Goal: Task Accomplishment & Management: Manage account settings

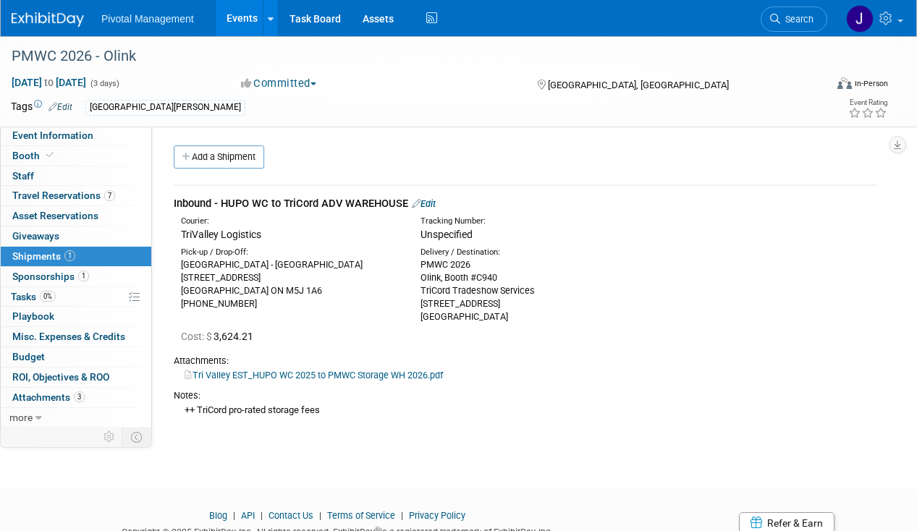
scroll to position [31, 0]
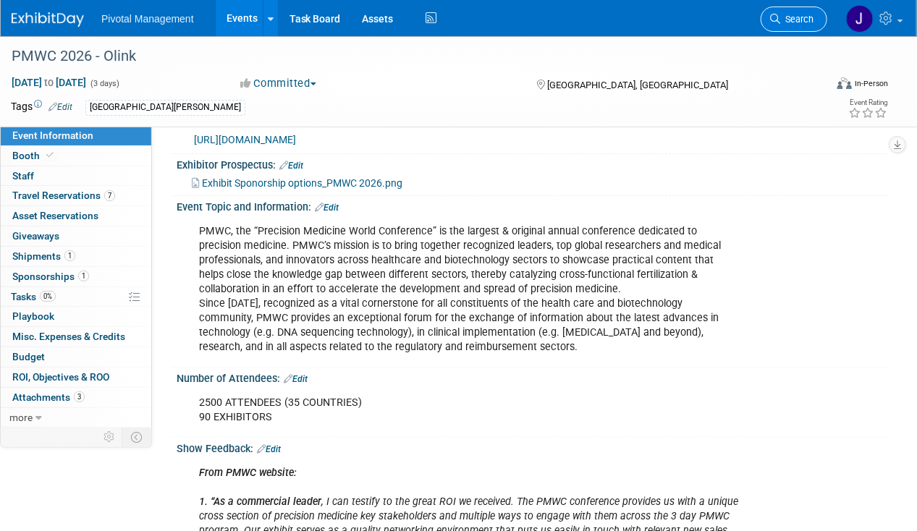
click at [806, 11] on link "Search" at bounding box center [794, 19] width 67 height 25
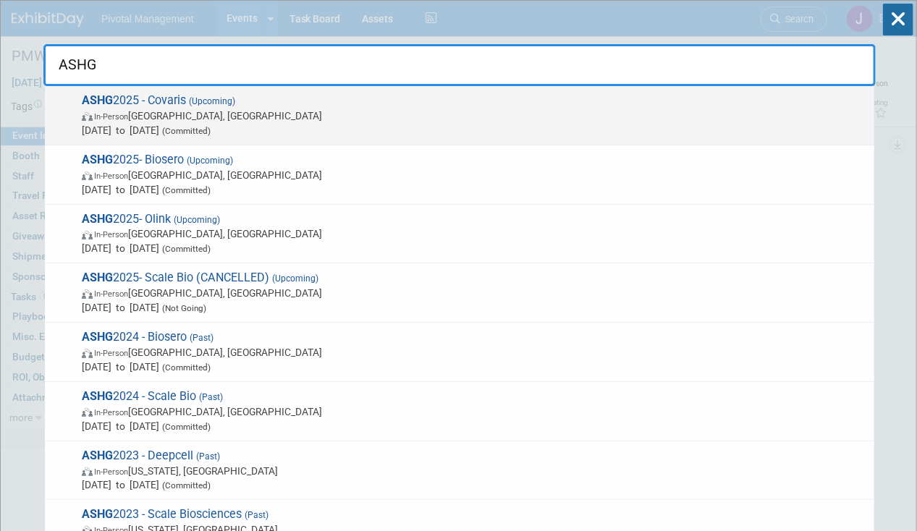
type input "ASHG"
click at [414, 126] on span "Oct 15, 2025 to Oct 17, 2025 (Committed)" at bounding box center [475, 130] width 786 height 14
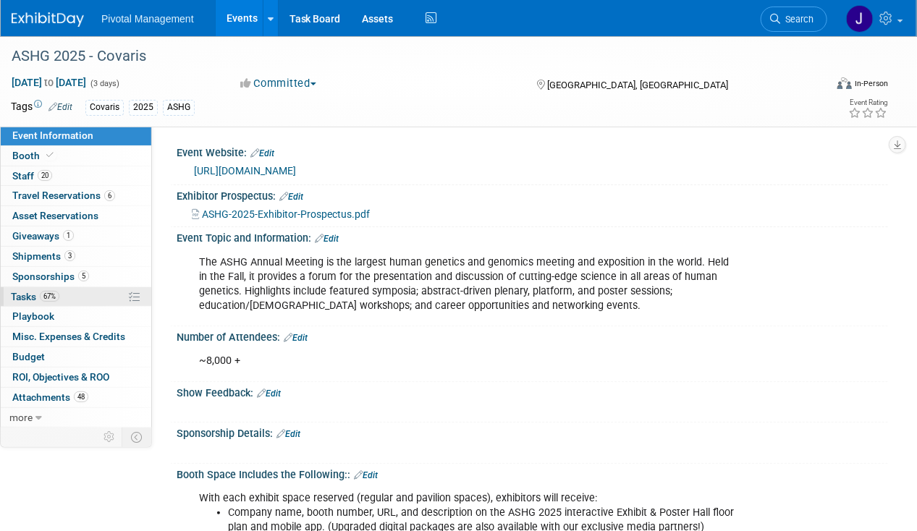
click at [85, 289] on link "67% Tasks 67%" at bounding box center [76, 297] width 151 height 20
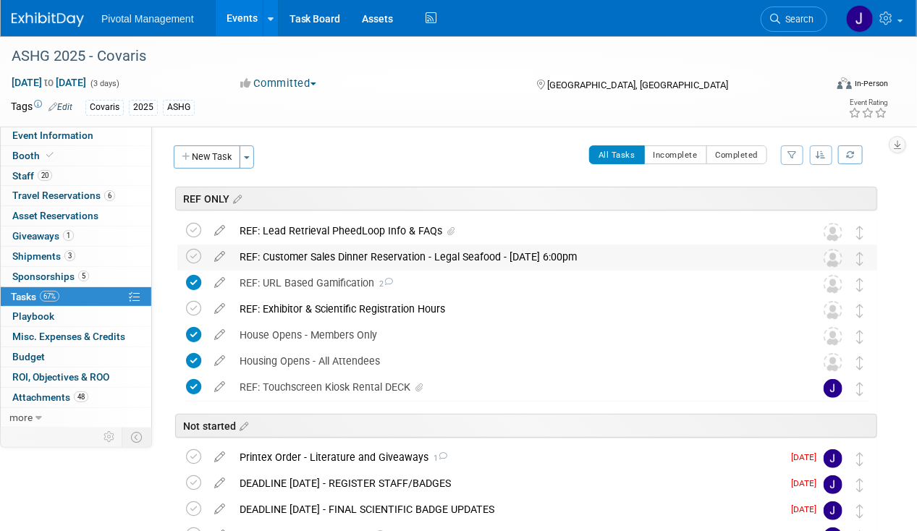
click at [400, 255] on div "REF: Customer Sales Dinner Reservation - Legal Seafood - Oct 15, 6:00pm" at bounding box center [513, 257] width 563 height 25
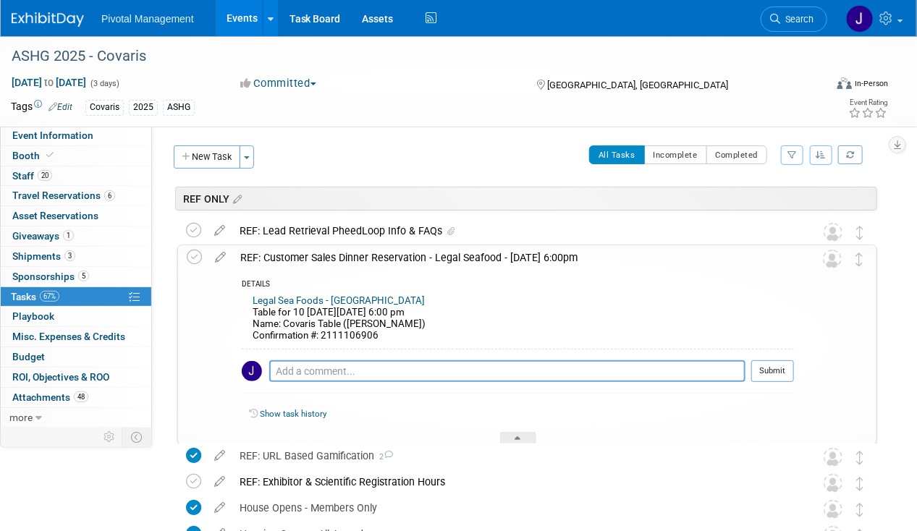
click at [400, 255] on div "REF: Customer Sales Dinner Reservation - Legal Seafood - Oct 15, 6:00pm" at bounding box center [513, 257] width 561 height 25
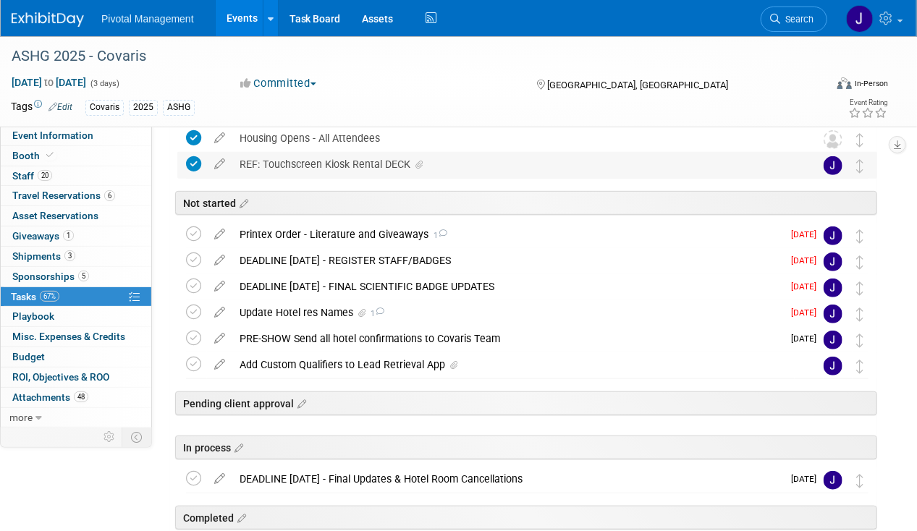
scroll to position [290, 0]
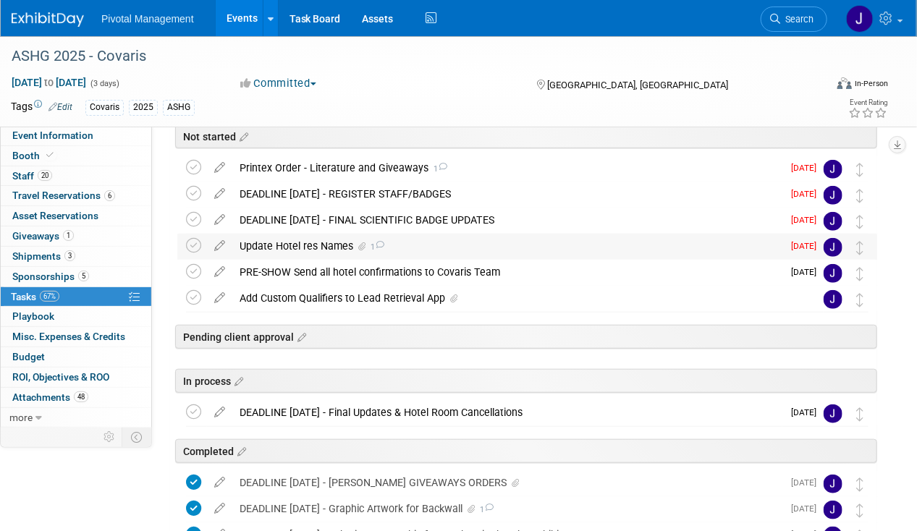
click at [334, 245] on div "Update Hotel res Names 1" at bounding box center [507, 246] width 550 height 25
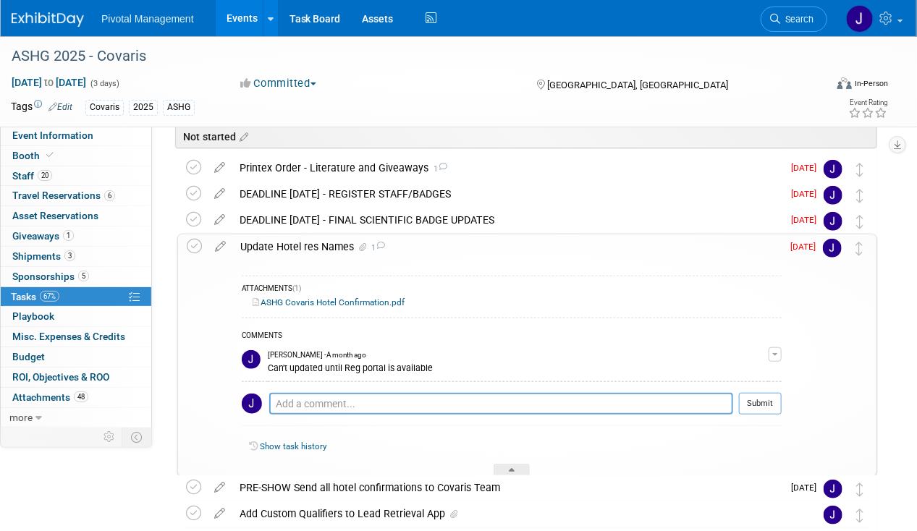
click at [336, 245] on div "Update Hotel res Names 1" at bounding box center [507, 247] width 549 height 25
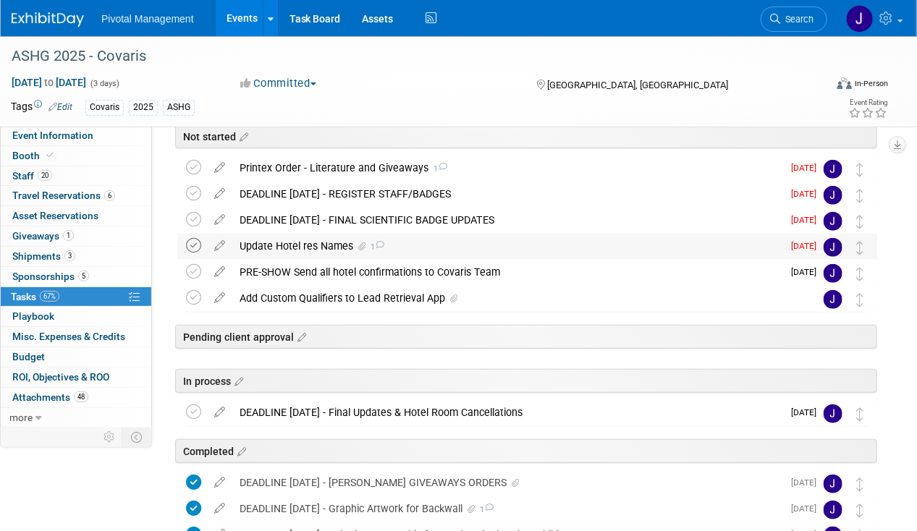
click at [192, 240] on icon at bounding box center [193, 245] width 15 height 15
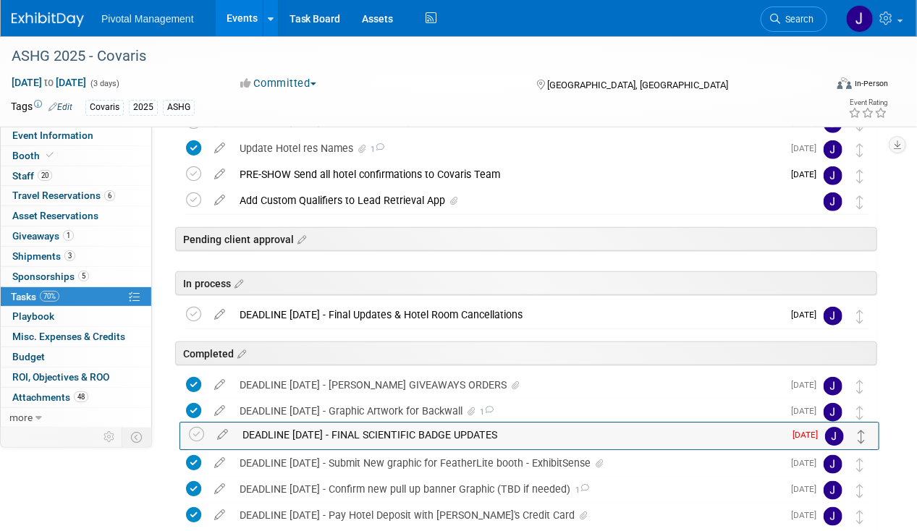
scroll to position [362, 0]
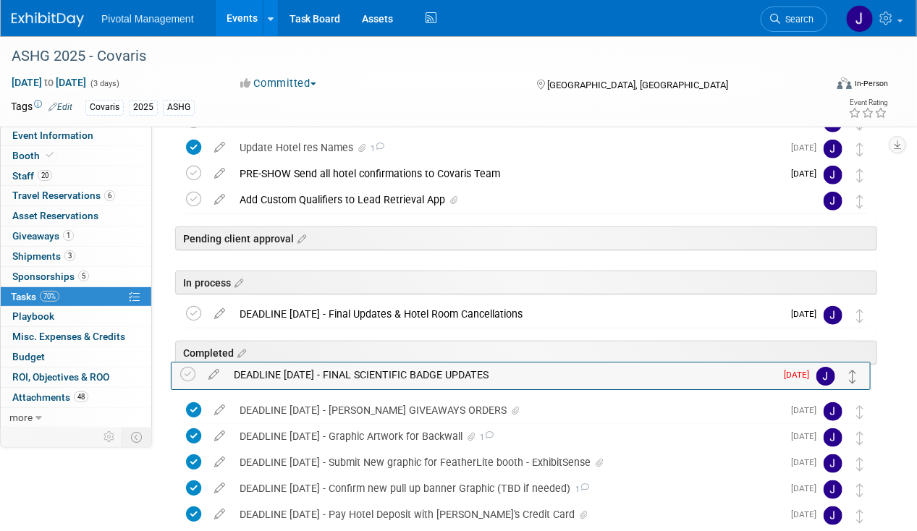
drag, startPoint x: 862, startPoint y: 364, endPoint x: 856, endPoint y: 376, distance: 13.0
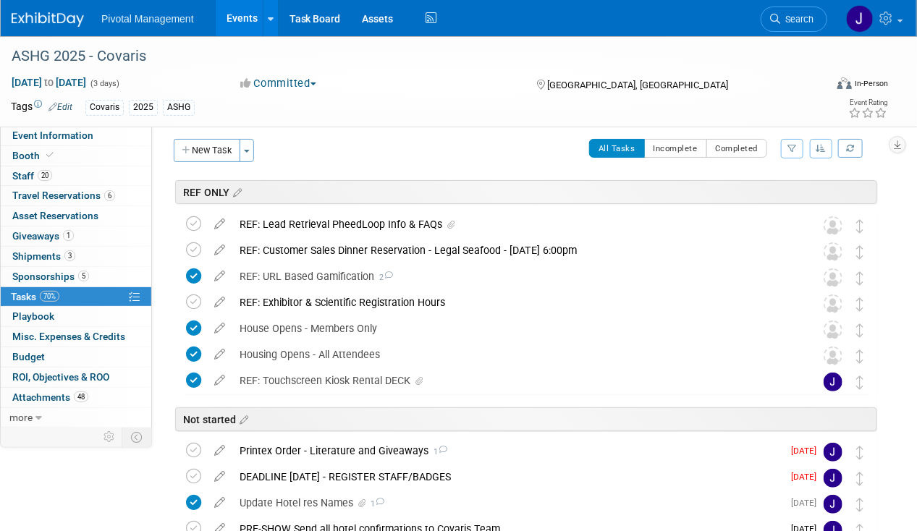
scroll to position [0, 0]
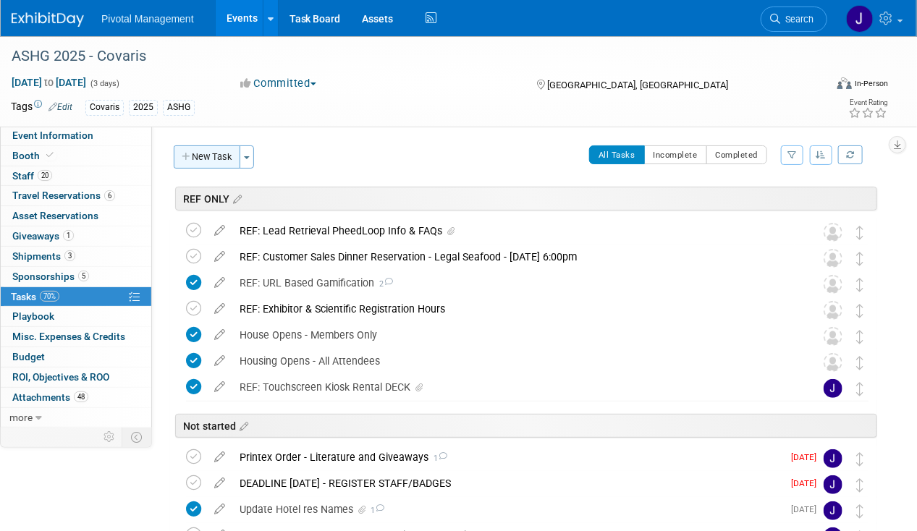
click at [206, 155] on button "New Task" at bounding box center [207, 157] width 67 height 23
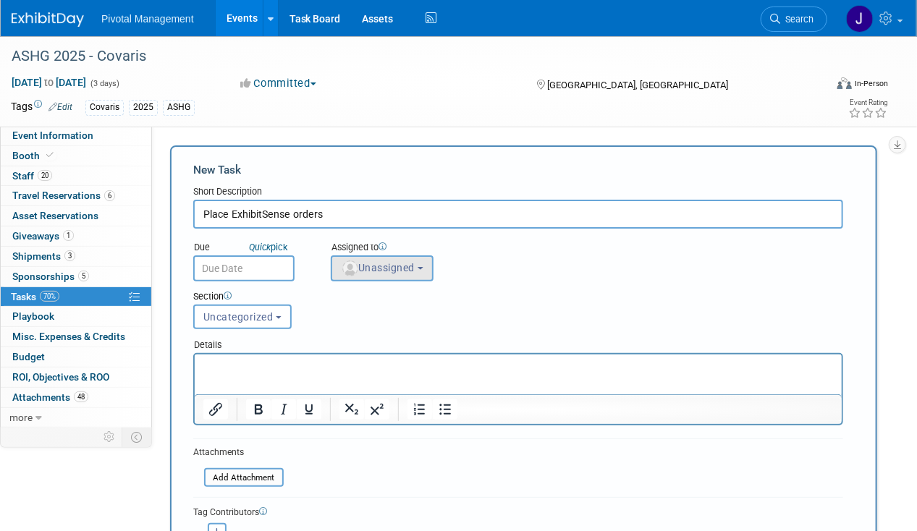
type input "Place ExhibitSense orders"
click at [358, 269] on span "Unassigned" at bounding box center [378, 268] width 74 height 12
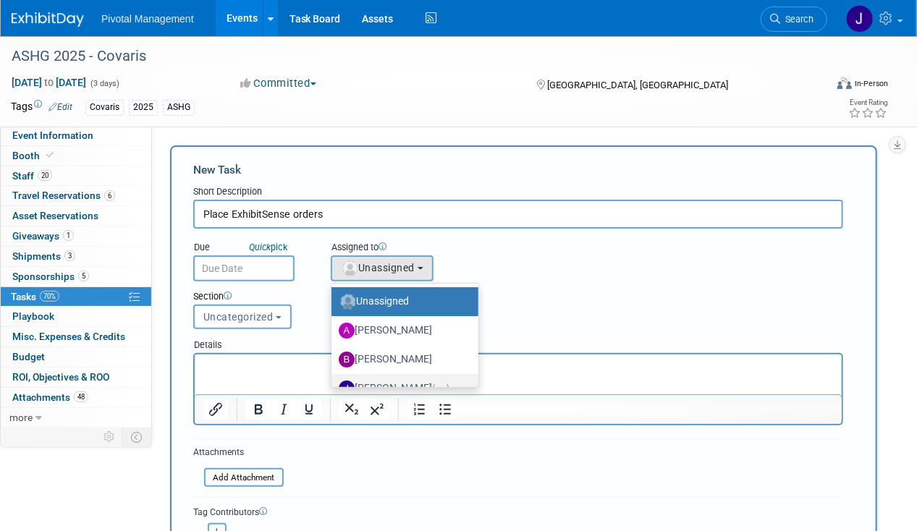
click at [389, 382] on label "Jessica Gatton (me)" at bounding box center [401, 388] width 125 height 23
click at [334, 382] on input "Jessica Gatton (me)" at bounding box center [328, 386] width 9 height 9
select select "497b41a6-53ff-4b84-8c73-e588064afe10"
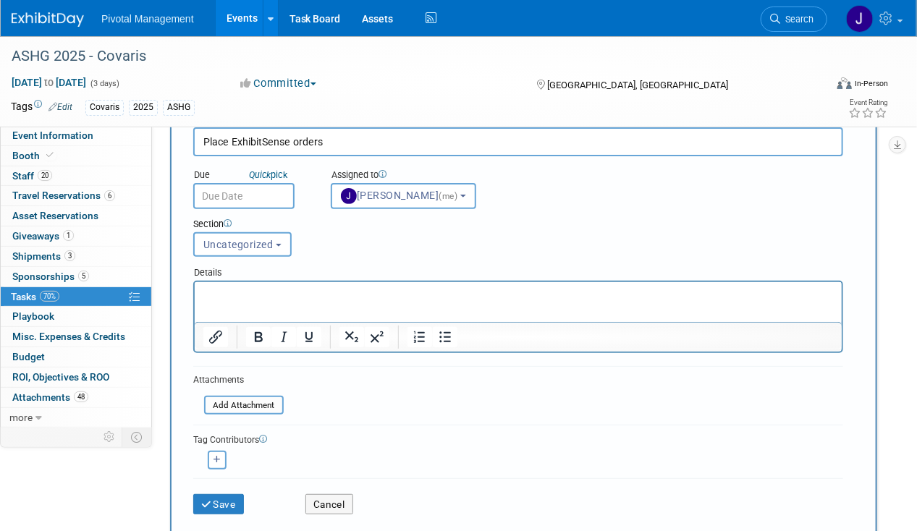
scroll to position [290, 0]
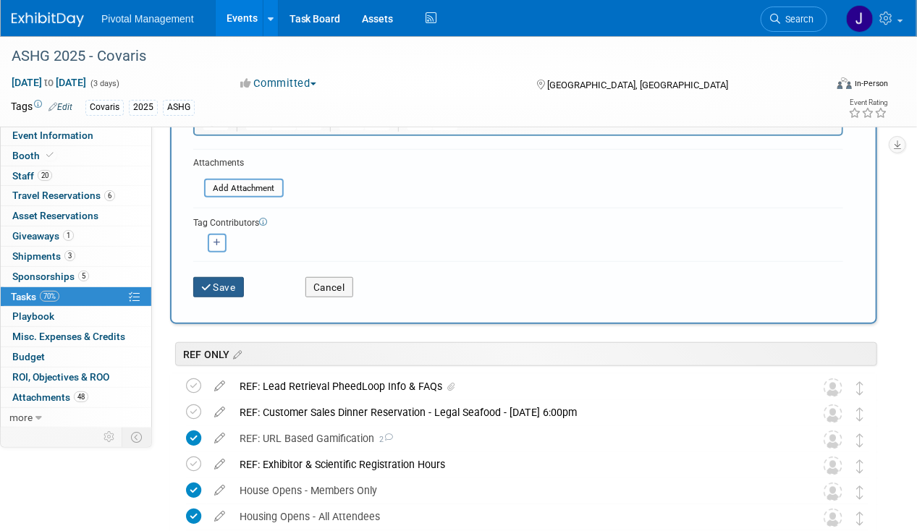
click at [227, 285] on button "Save" at bounding box center [218, 287] width 51 height 20
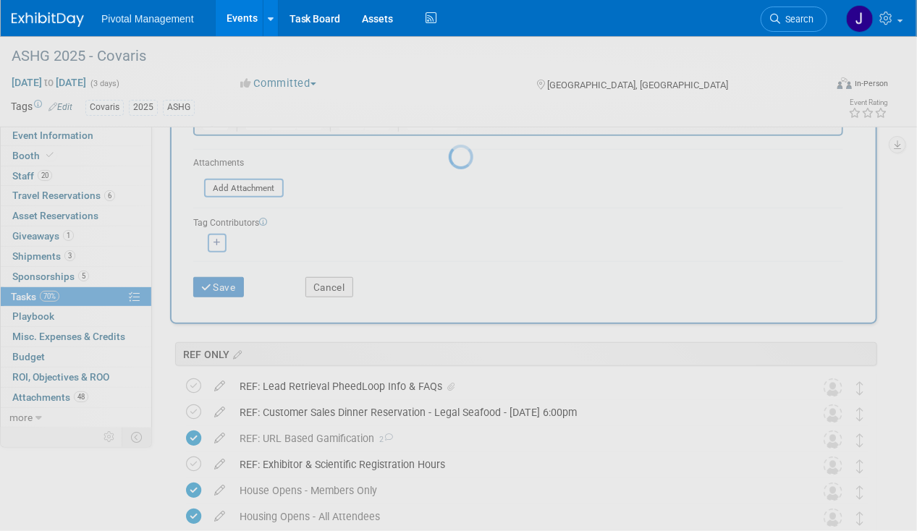
scroll to position [0, 0]
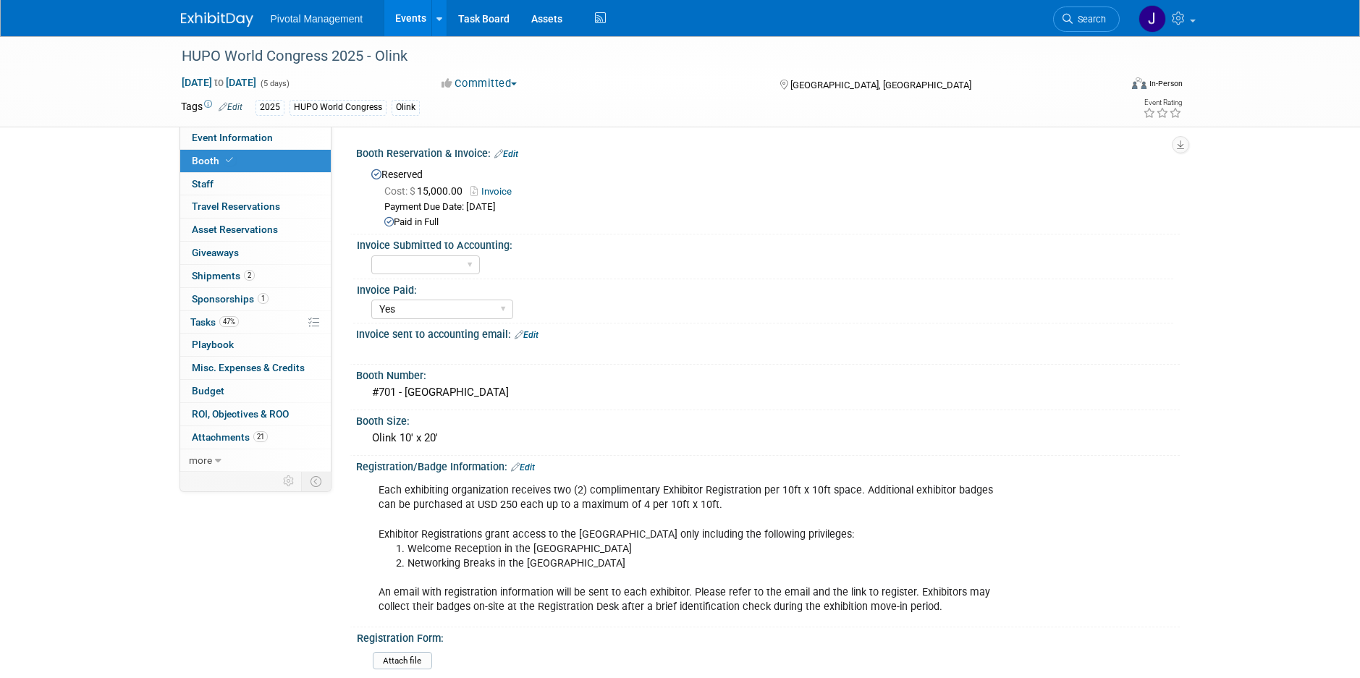
select select "Yes"
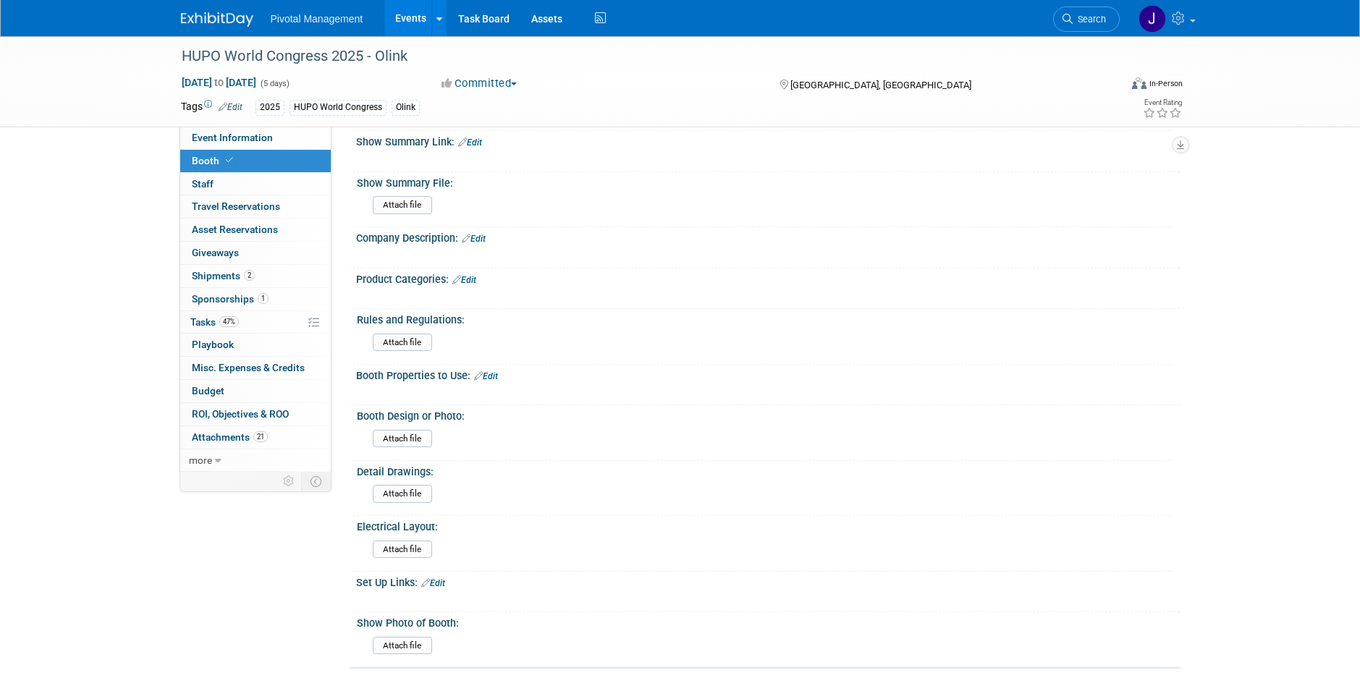
scroll to position [597, 0]
click at [1088, 20] on span "Search" at bounding box center [1089, 19] width 33 height 11
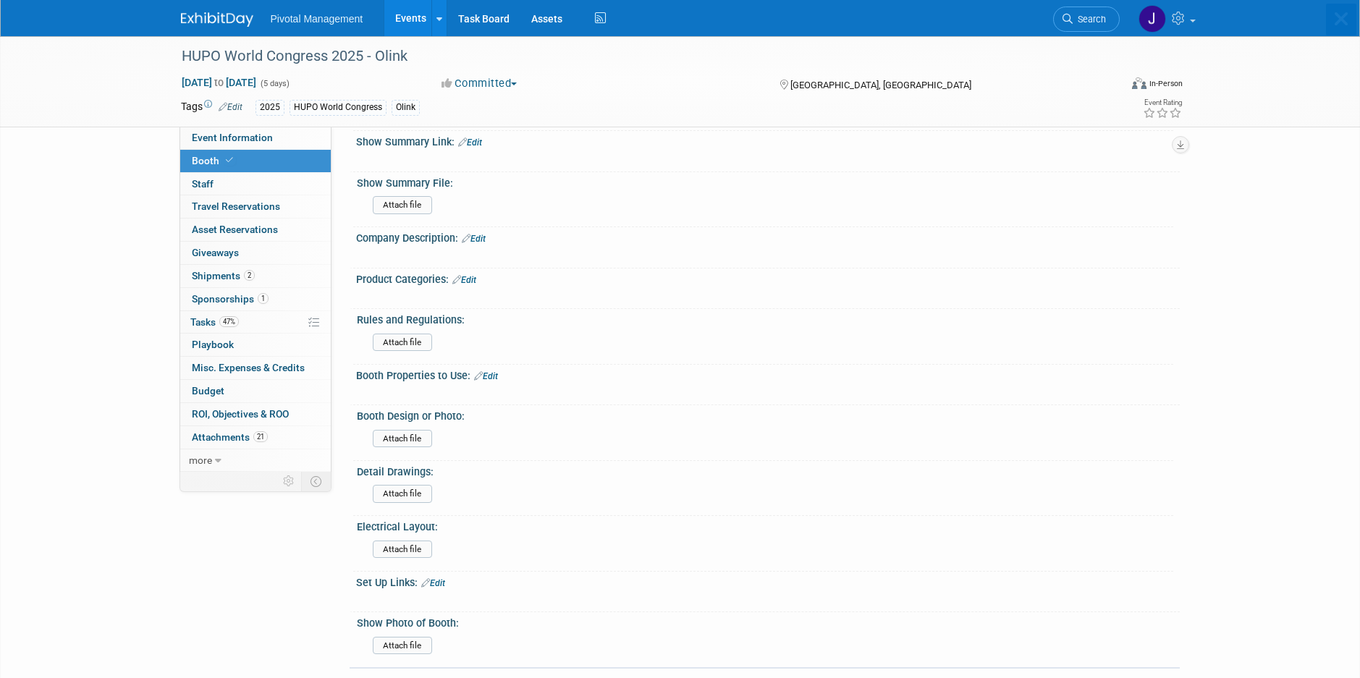
scroll to position [0, 0]
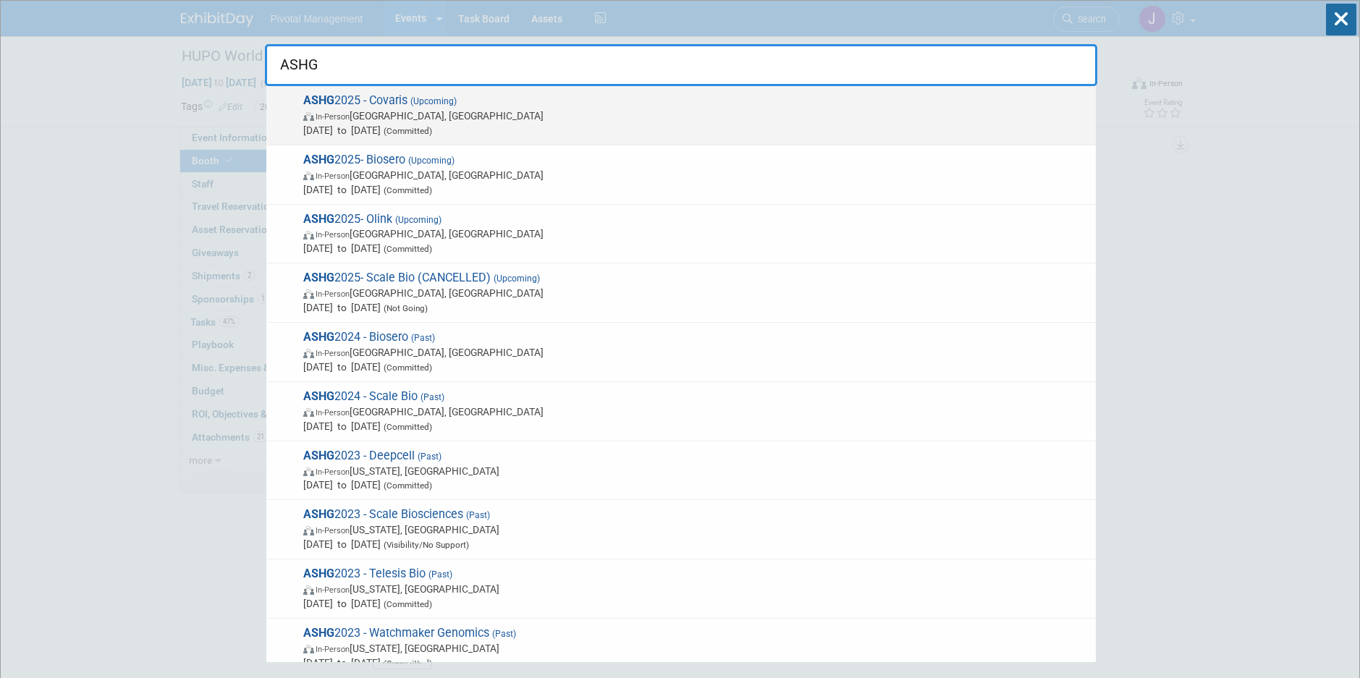
type input "ASHG"
click at [369, 107] on span "ASHG 2025 - Covaris (Upcoming) In-Person Boston, MA Oct 15, 2025 to Oct 17, 202…" at bounding box center [694, 115] width 790 height 44
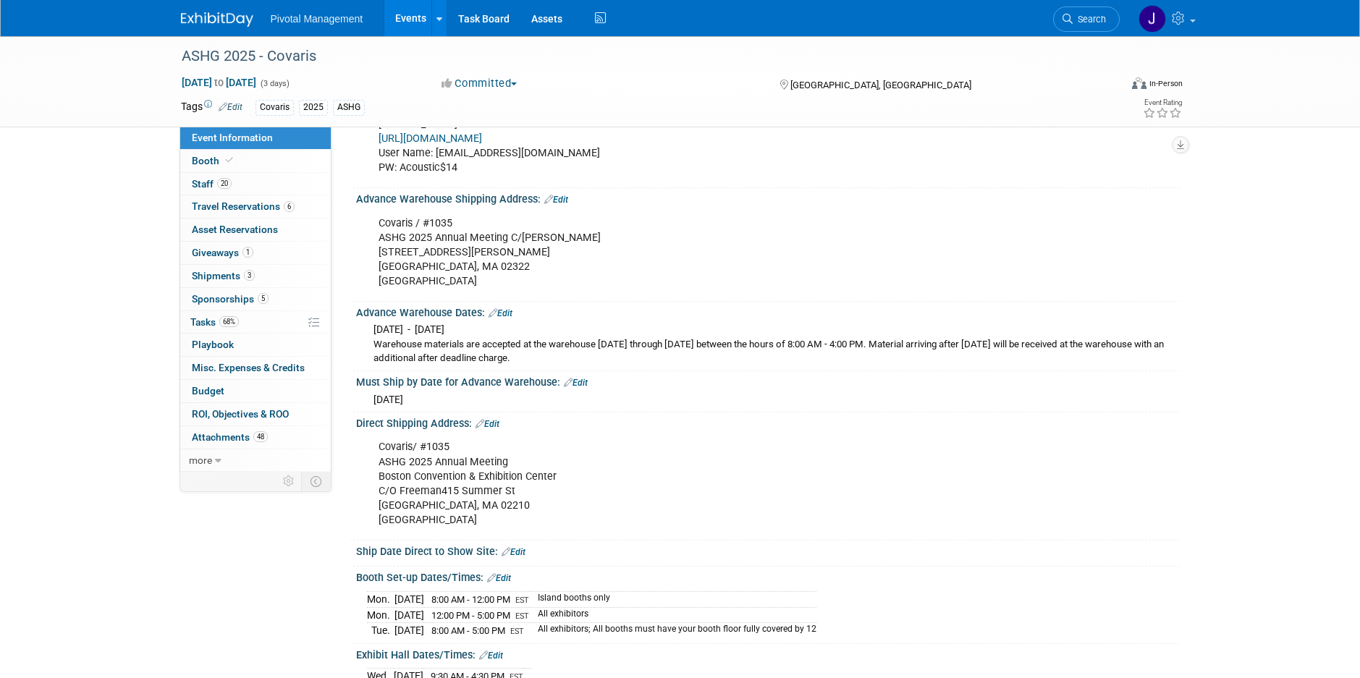
scroll to position [1448, 0]
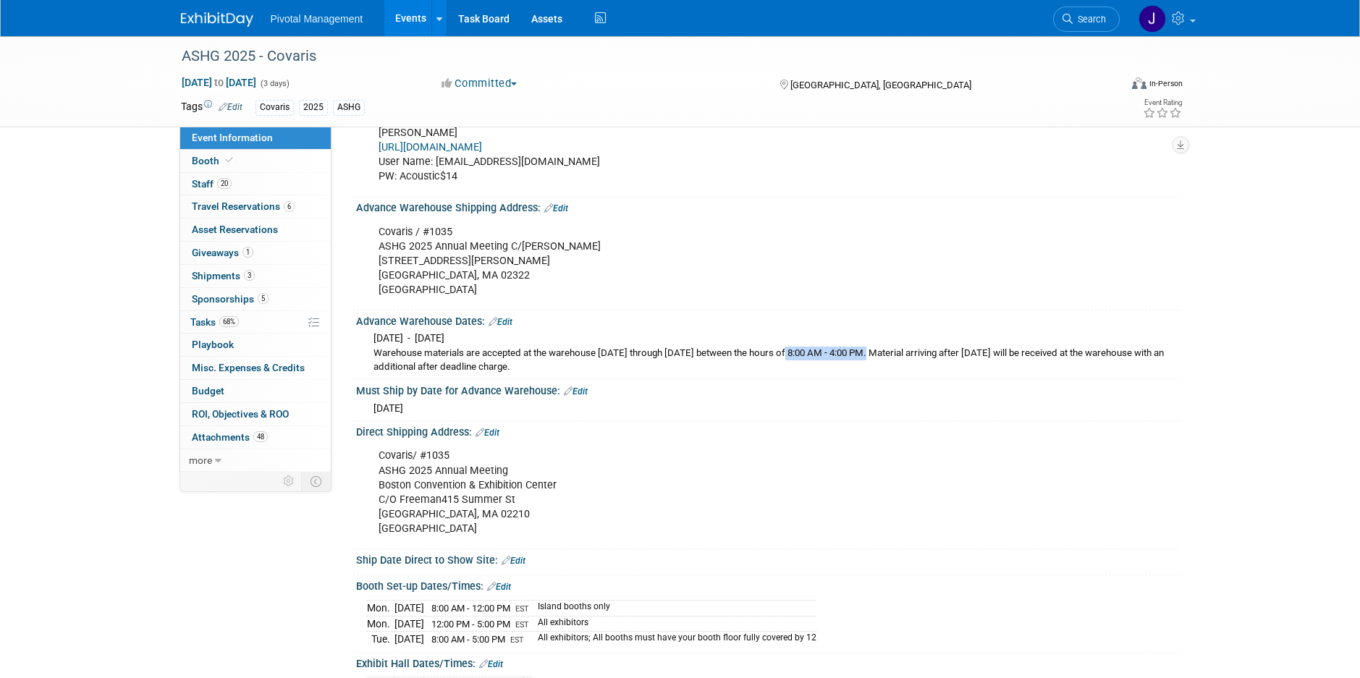
drag, startPoint x: 869, startPoint y: 338, endPoint x: 788, endPoint y: 337, distance: 80.4
click at [788, 347] on div "Warehouse materials are accepted at the warehouse [DATE] through [DATE] between…" at bounding box center [772, 361] width 796 height 28
click at [246, 160] on link "Booth" at bounding box center [255, 161] width 151 height 22
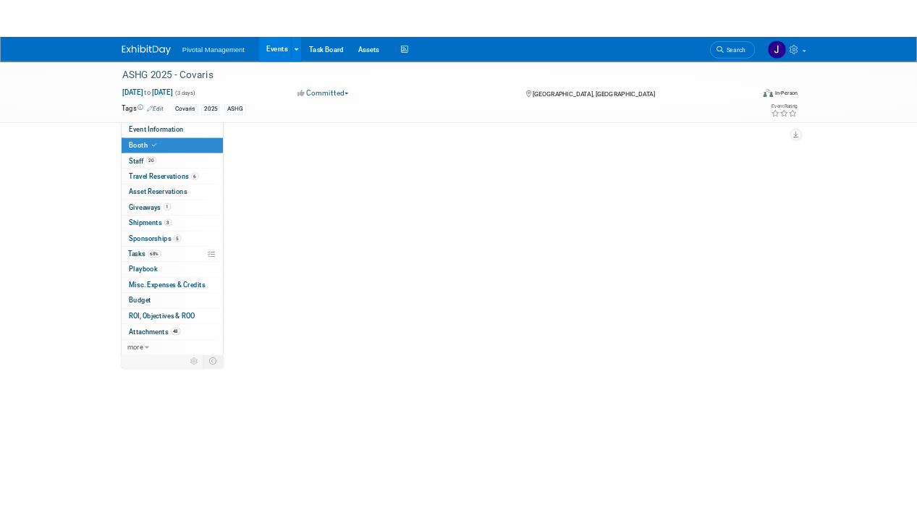
scroll to position [0, 0]
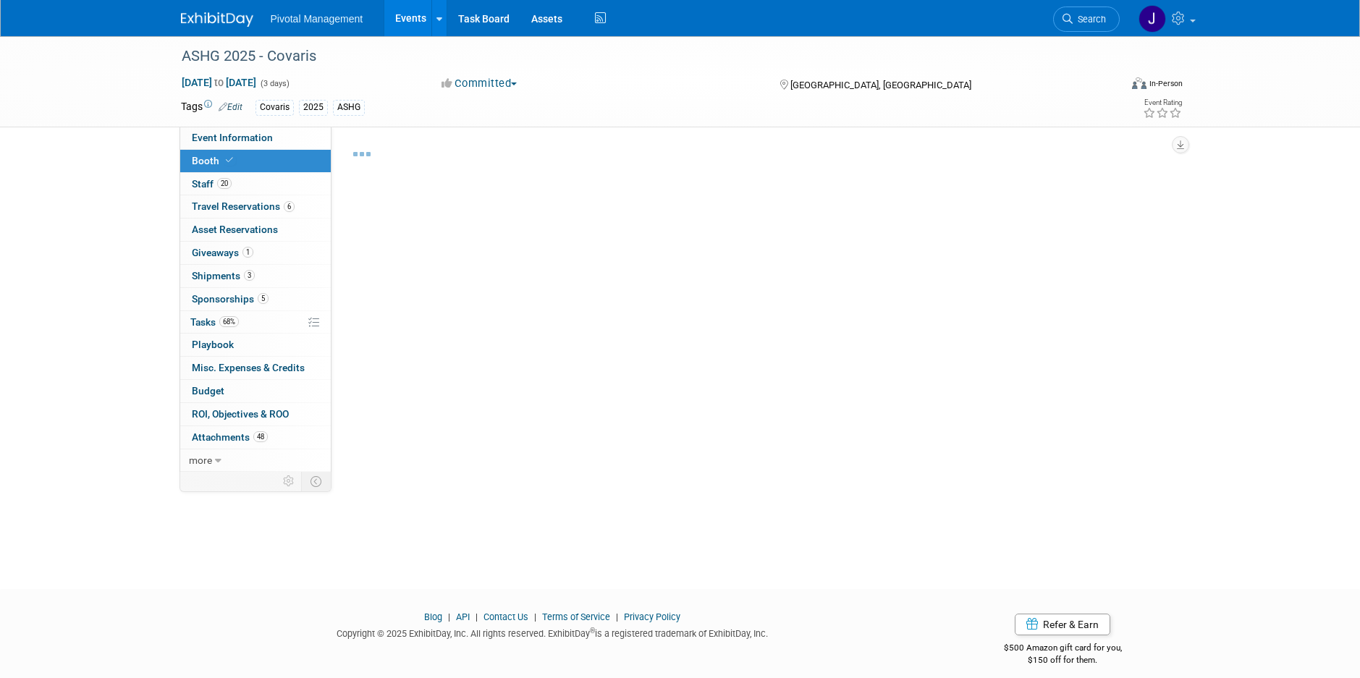
select select "Yes"
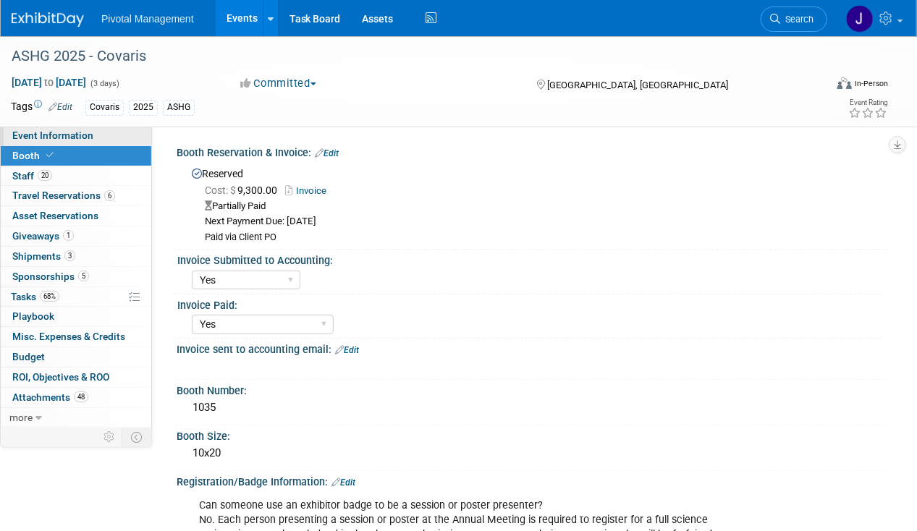
click at [53, 130] on span "Event Information" at bounding box center [52, 136] width 81 height 12
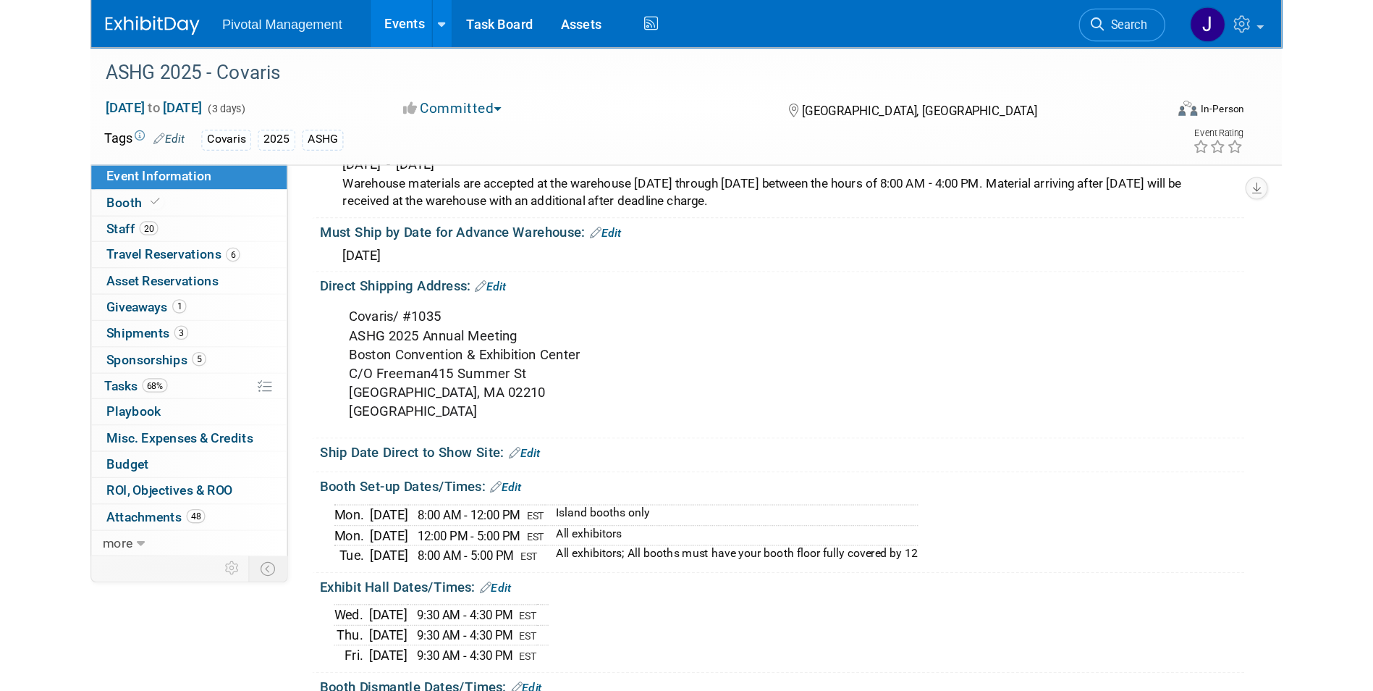
scroll to position [1738, 0]
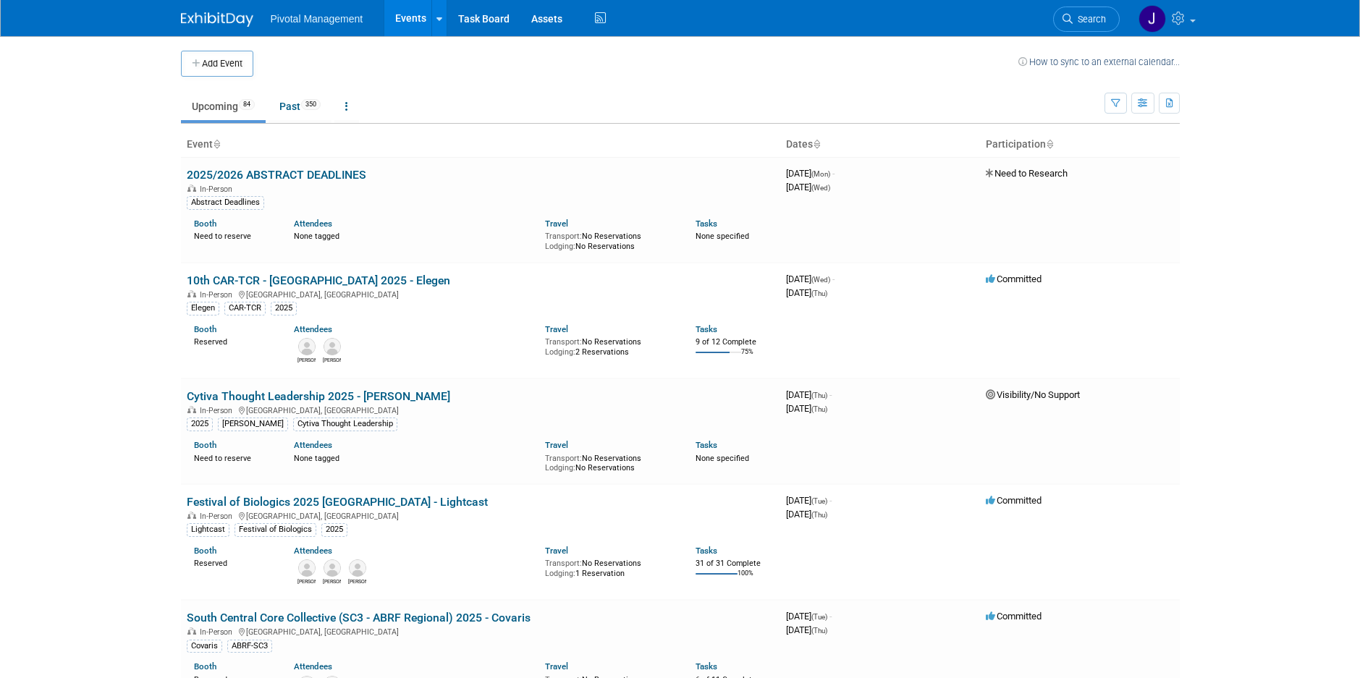
click at [1095, 18] on span "Search" at bounding box center [1089, 19] width 33 height 11
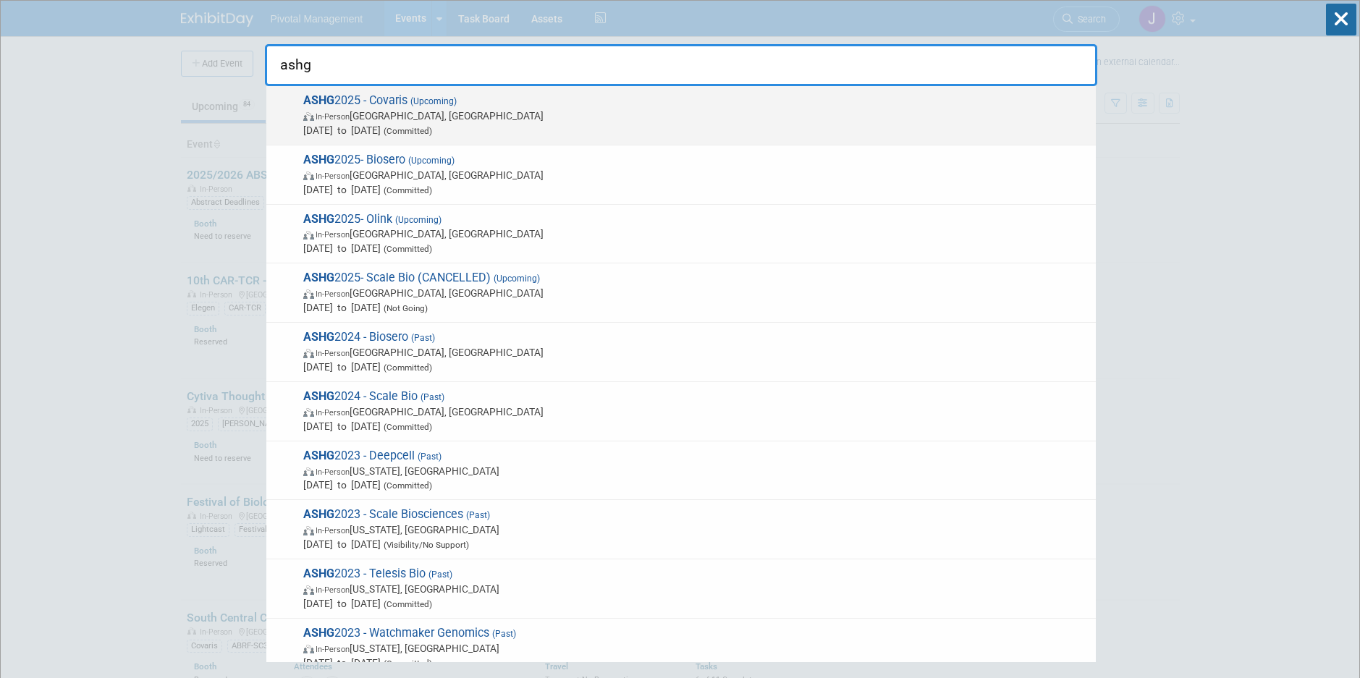
type input "ashg"
click at [500, 133] on span "Oct 15, 2025 to Oct 17, 2025 (Committed)" at bounding box center [696, 130] width 786 height 14
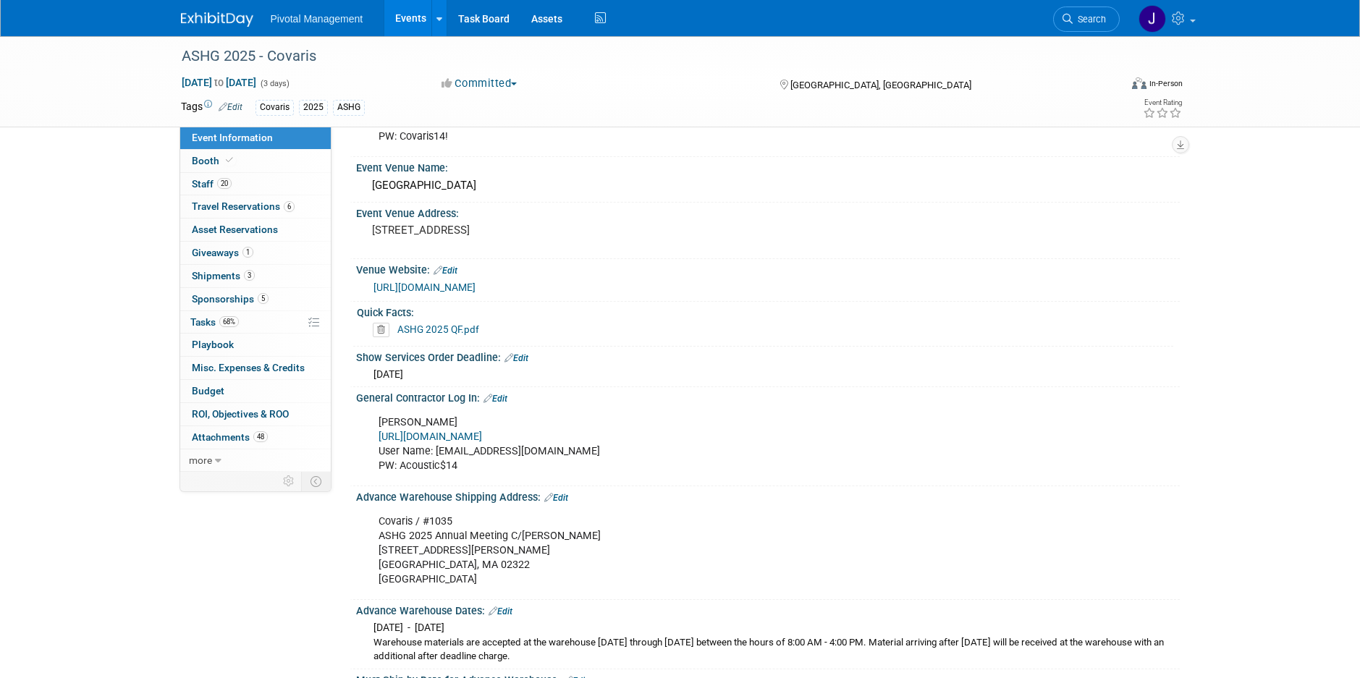
scroll to position [1520, 0]
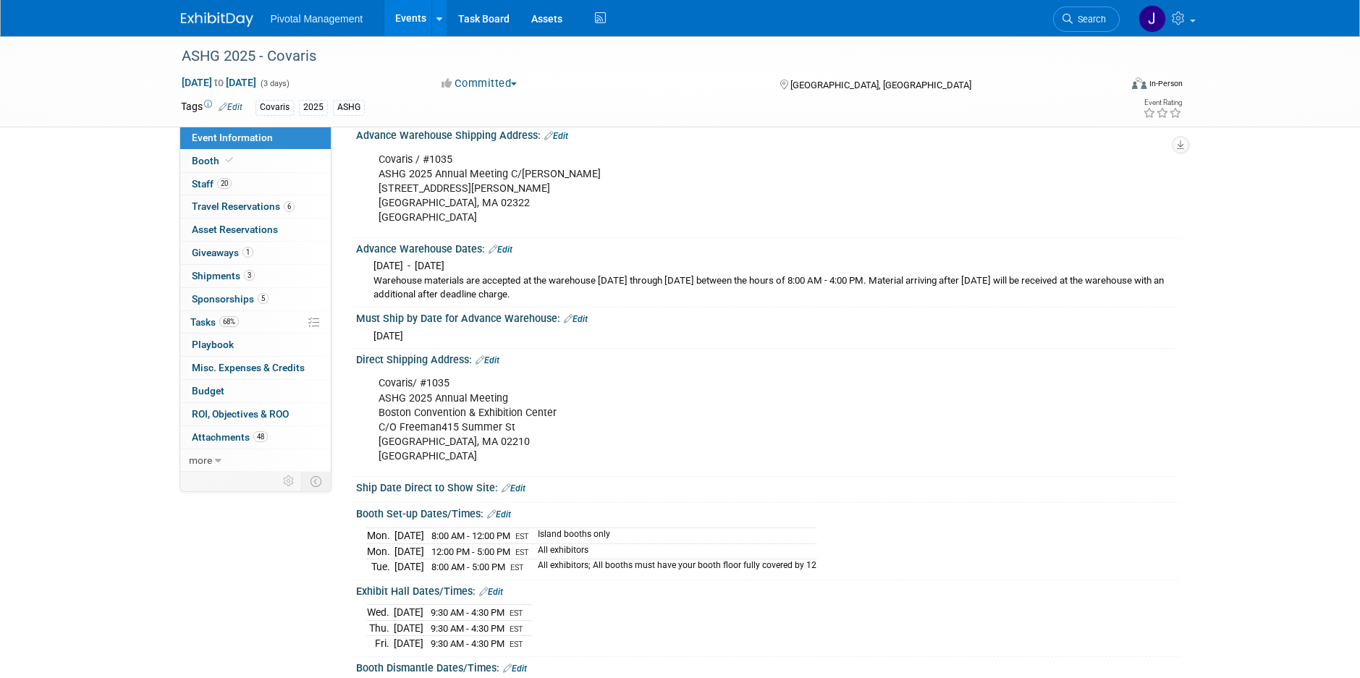
drag, startPoint x: 544, startPoint y: 246, endPoint x: 468, endPoint y: 252, distance: 75.5
click at [468, 255] on div "[DATE] - [DATE] Warehouse materials are accepted at the warehouse [DATE] throug…" at bounding box center [768, 278] width 802 height 47
copy span "[DATE]"
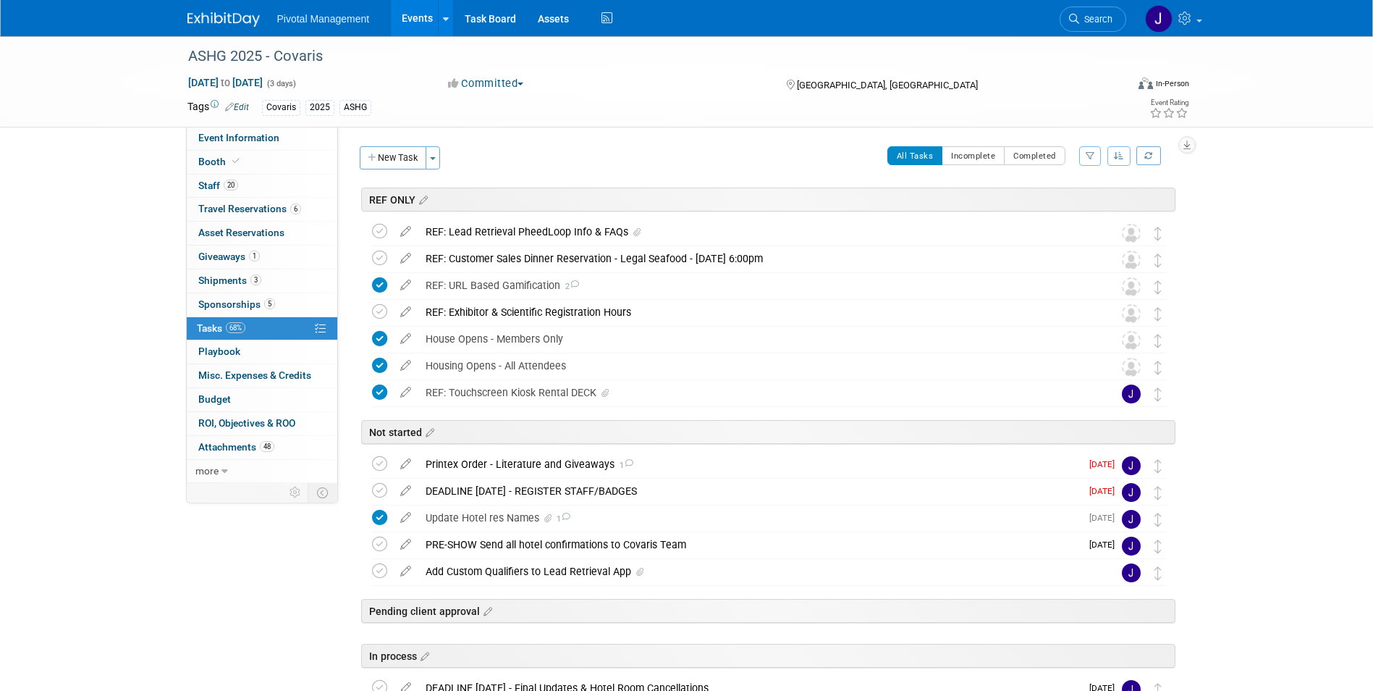
click at [405, 12] on link "Events" at bounding box center [417, 18] width 53 height 36
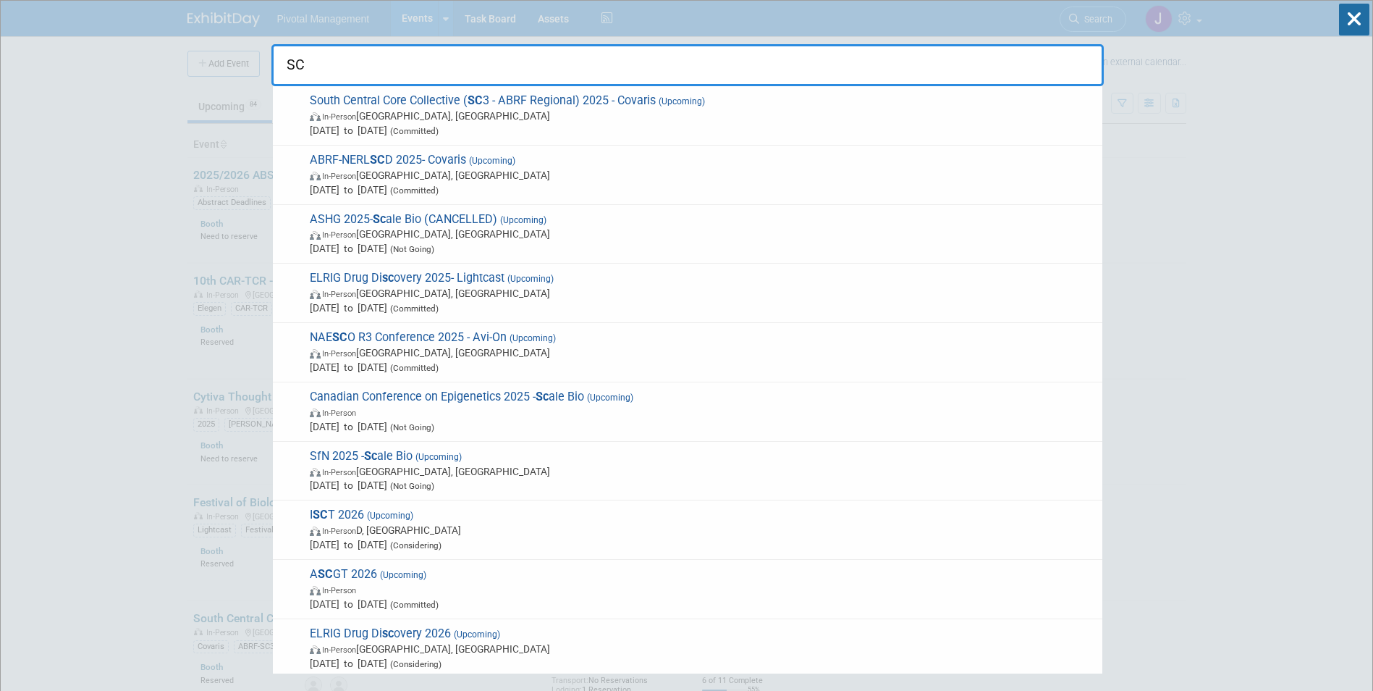
type input "SC3"
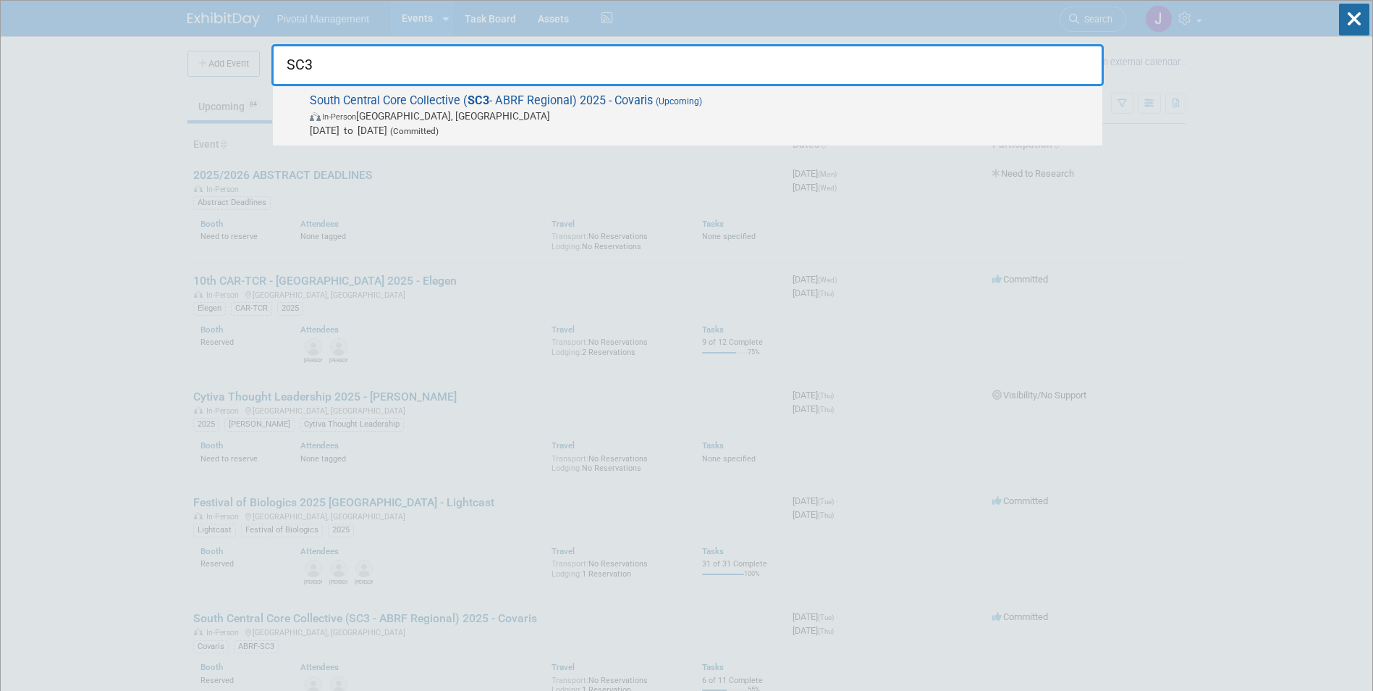
click at [694, 118] on span "In-Person [GEOGRAPHIC_DATA], [GEOGRAPHIC_DATA]" at bounding box center [703, 116] width 786 height 14
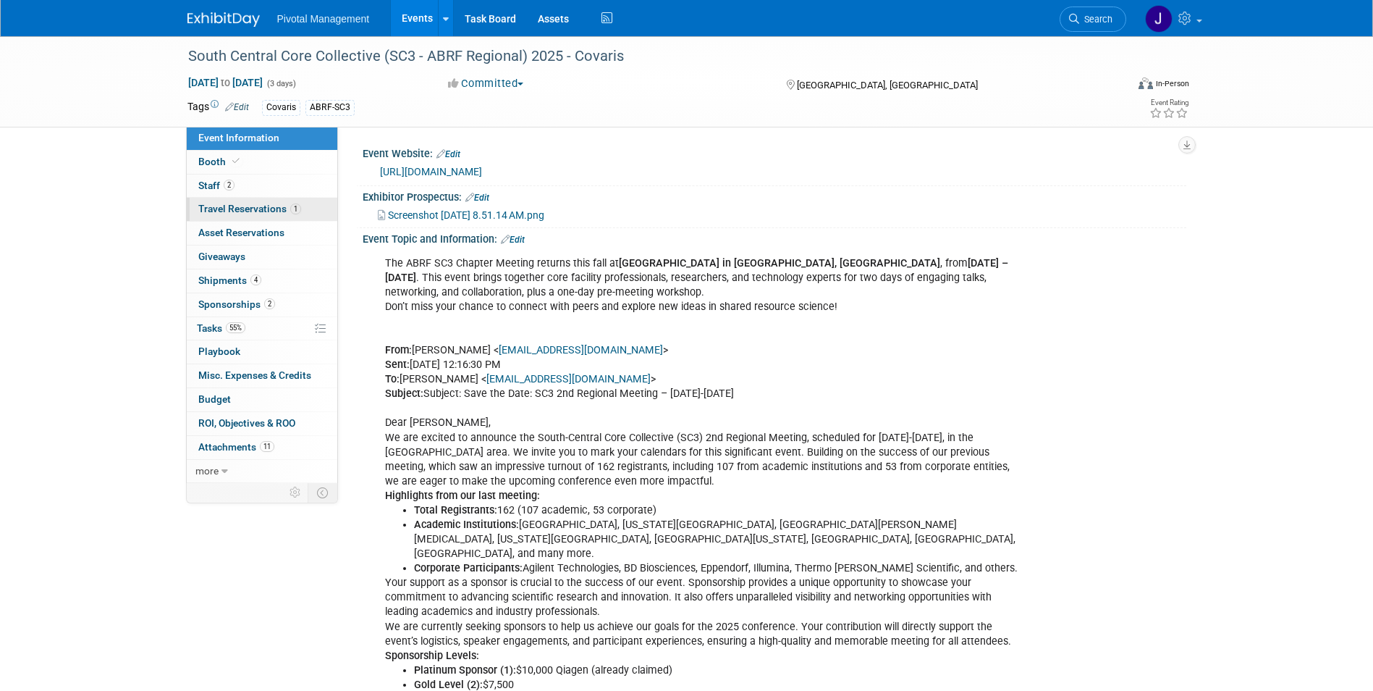
click at [244, 198] on link "1 Travel Reservations 1" at bounding box center [262, 209] width 151 height 23
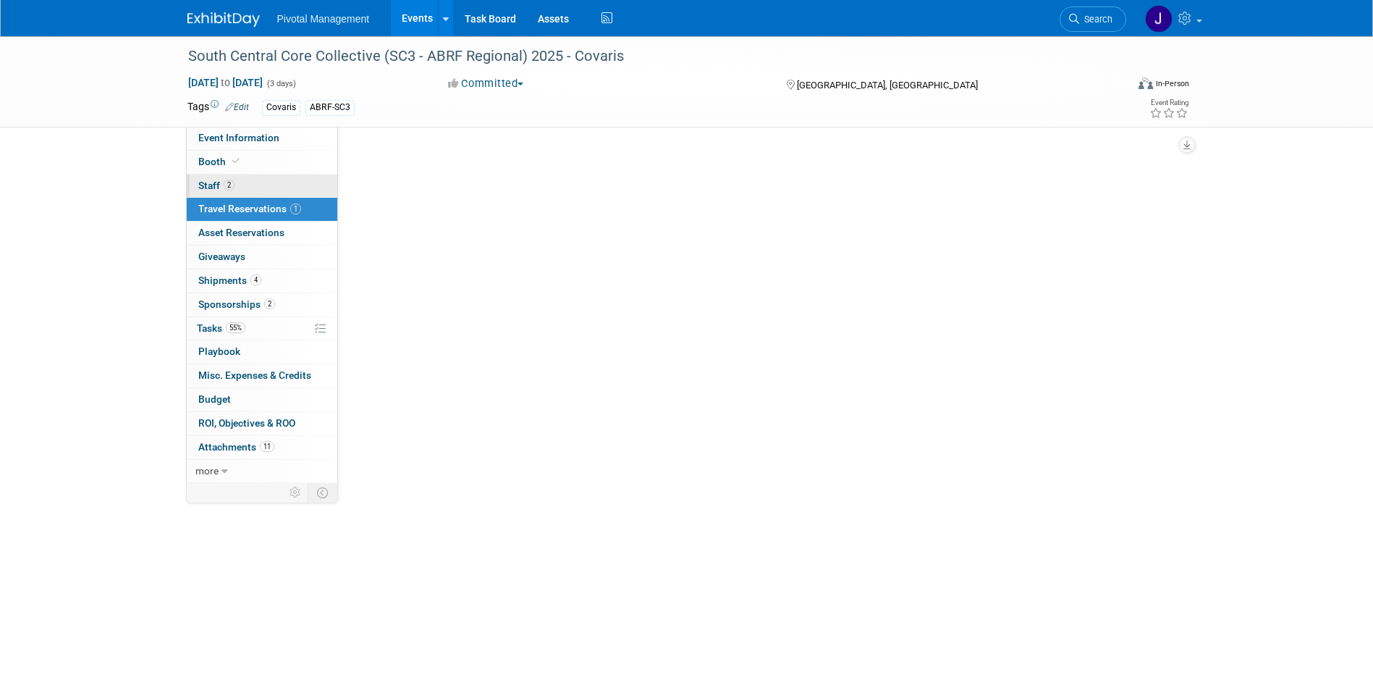
click at [248, 175] on link "2 Staff 2" at bounding box center [262, 185] width 151 height 23
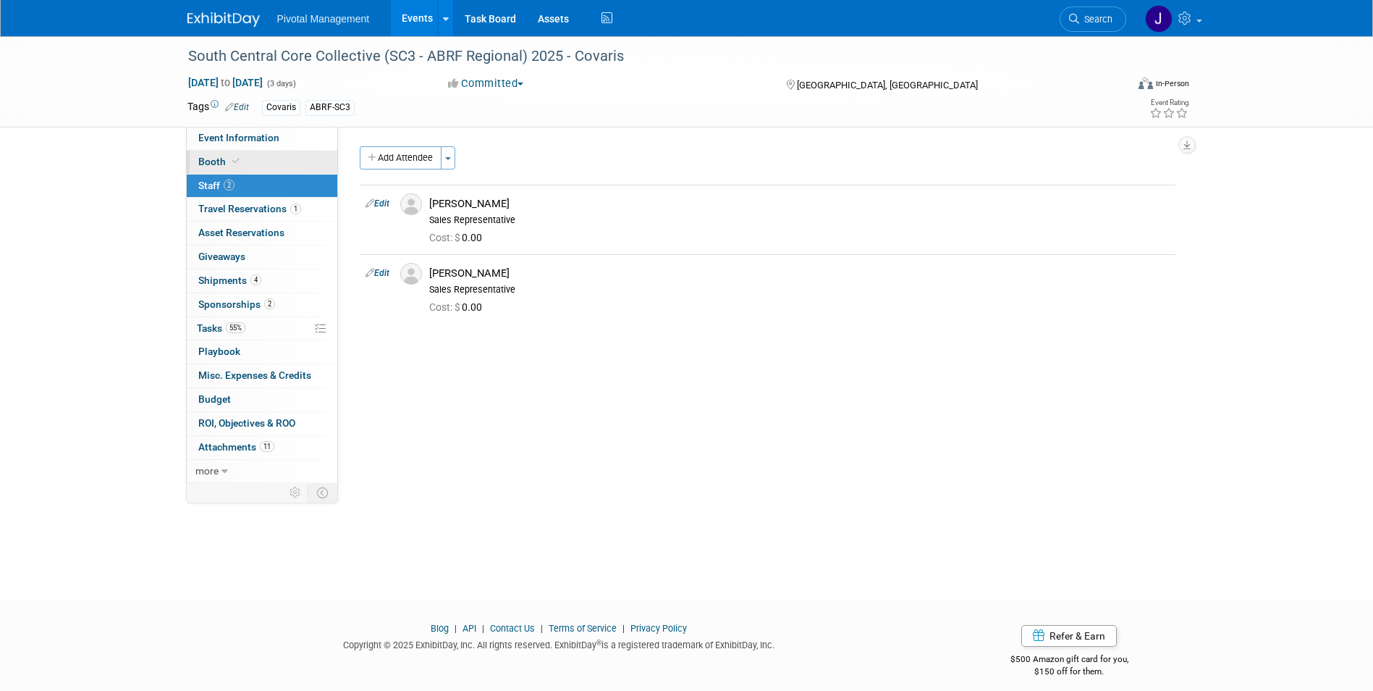
click at [226, 158] on span "Booth" at bounding box center [220, 162] width 44 height 12
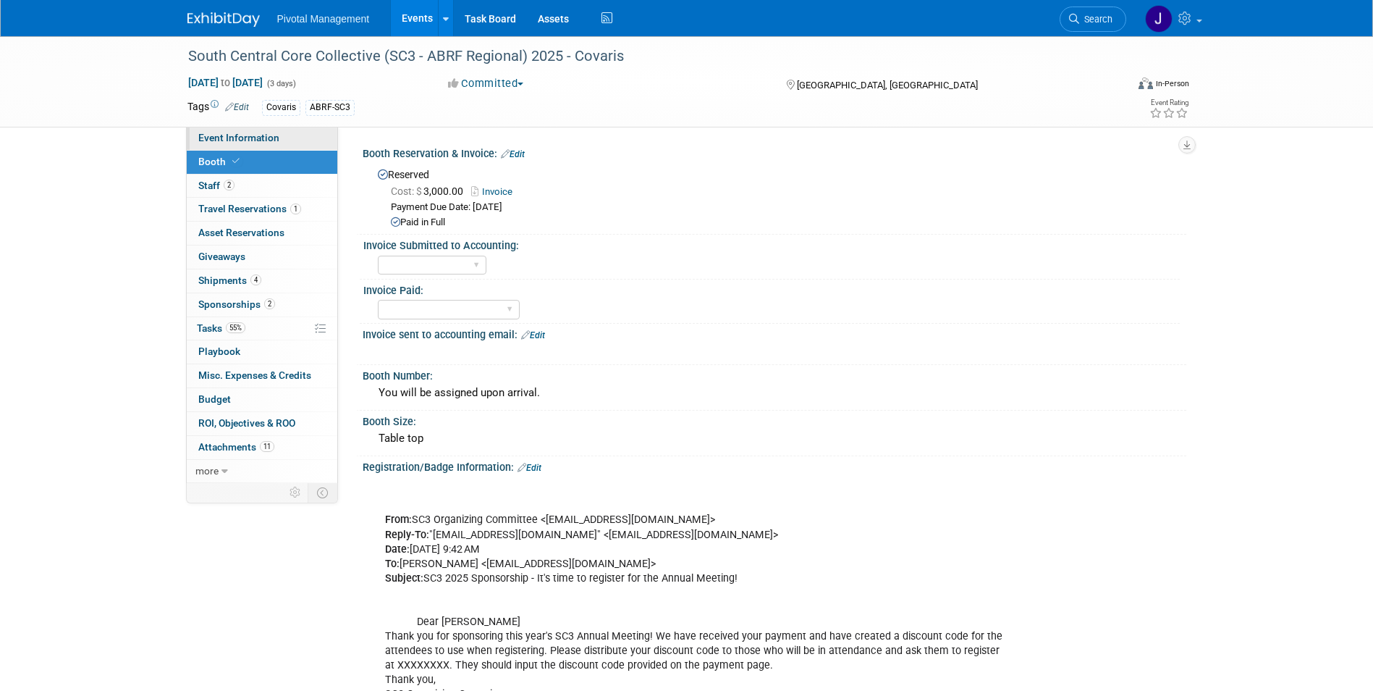
click at [266, 136] on span "Event Information" at bounding box center [238, 138] width 81 height 12
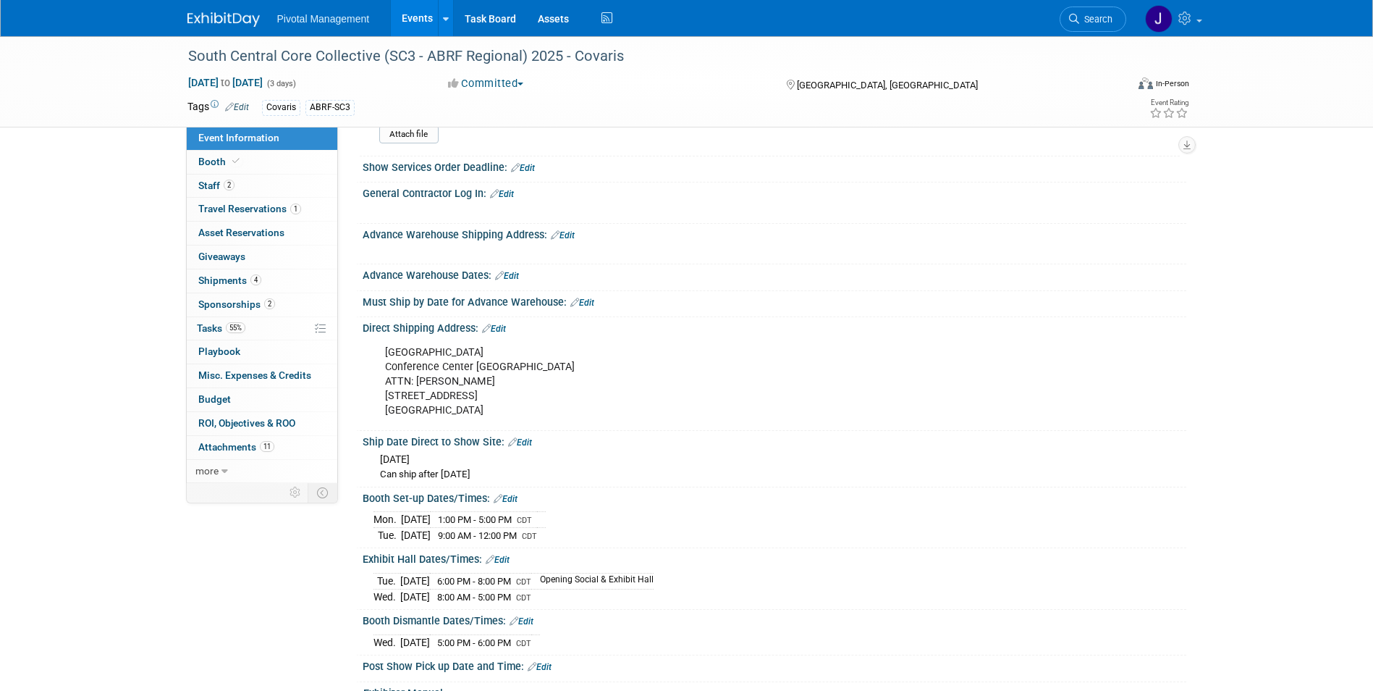
scroll to position [2172, 0]
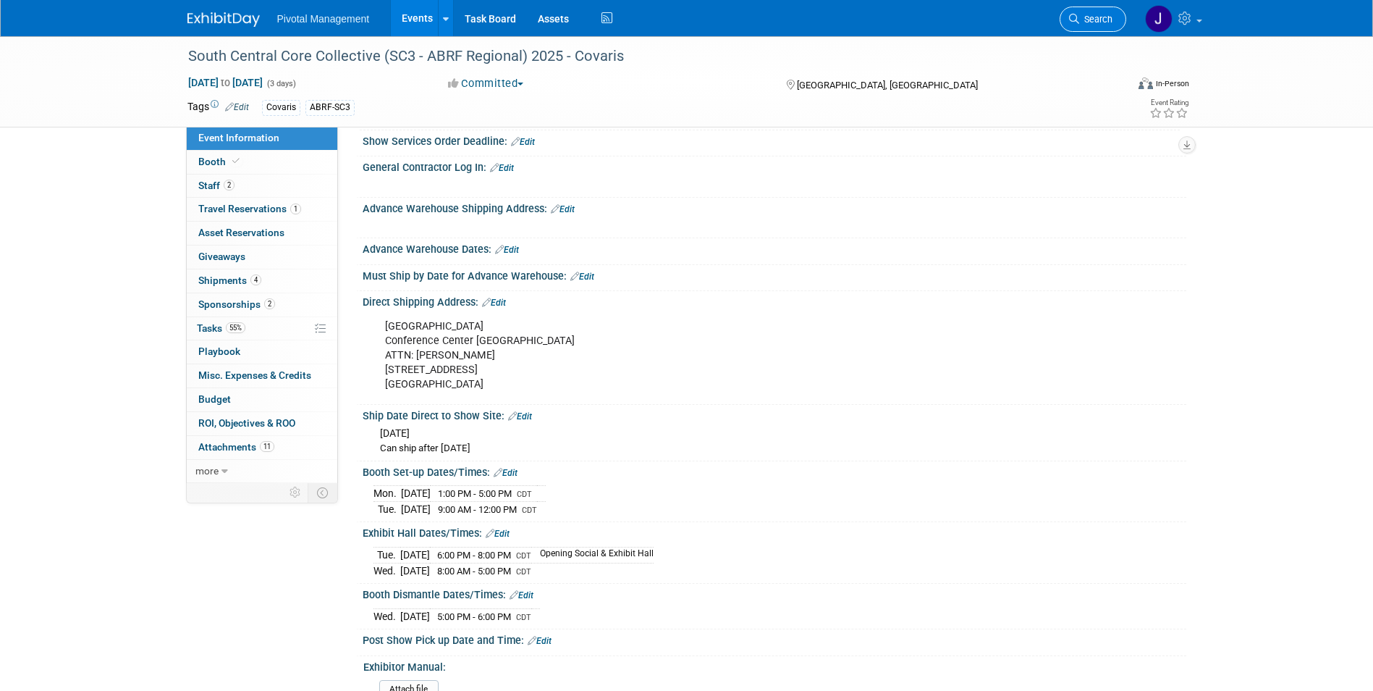
click at [1113, 25] on link "Search" at bounding box center [1093, 19] width 67 height 25
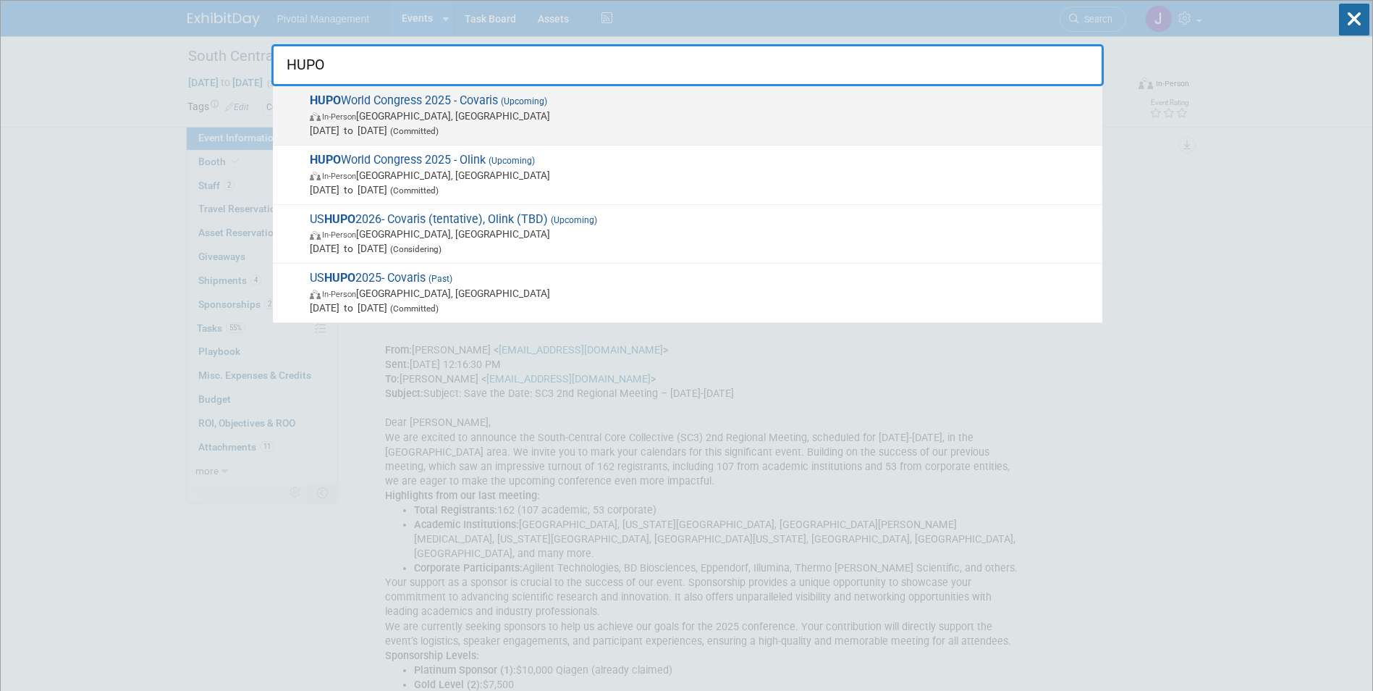
type input "HUPO"
click at [510, 120] on span "In-Person Toronto, Canada" at bounding box center [703, 116] width 786 height 14
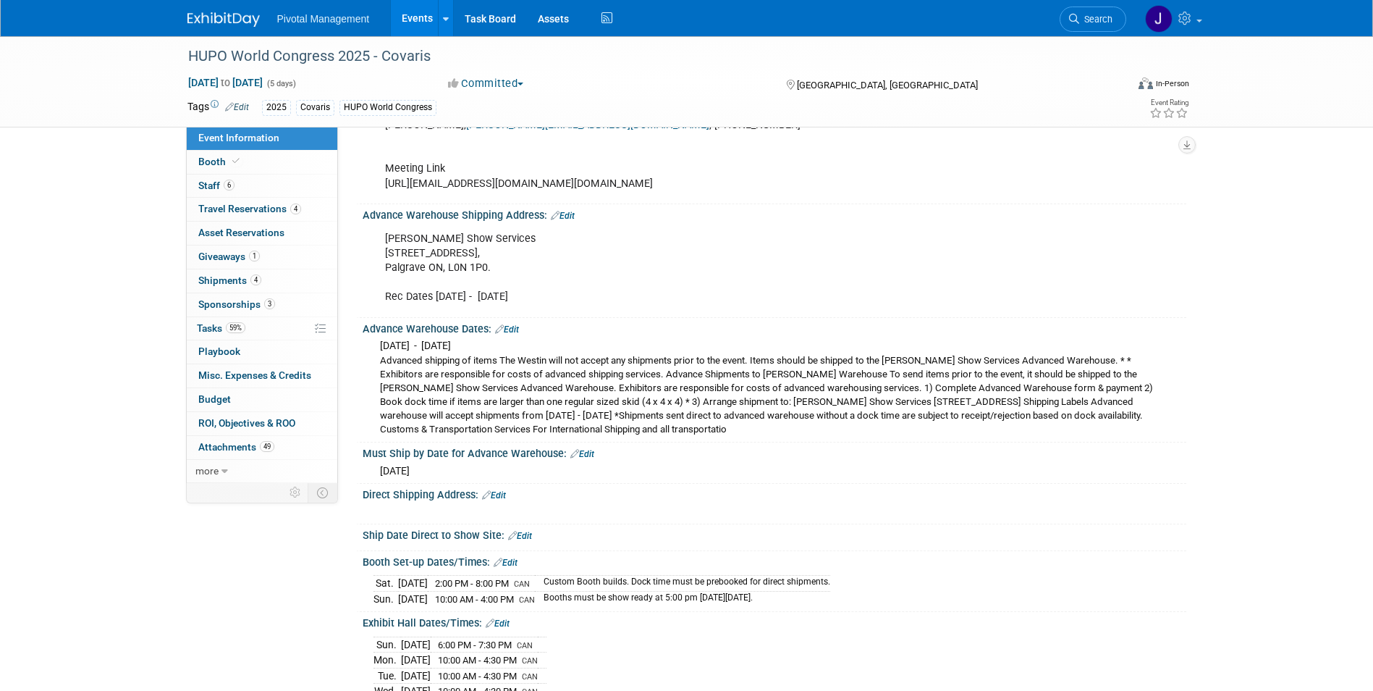
scroll to position [2534, 0]
click at [500, 310] on div "Robinson Show Services 2066 Concession Road #3, Palgrave ON, L0N 1P0. Rec Dates…" at bounding box center [701, 266] width 652 height 87
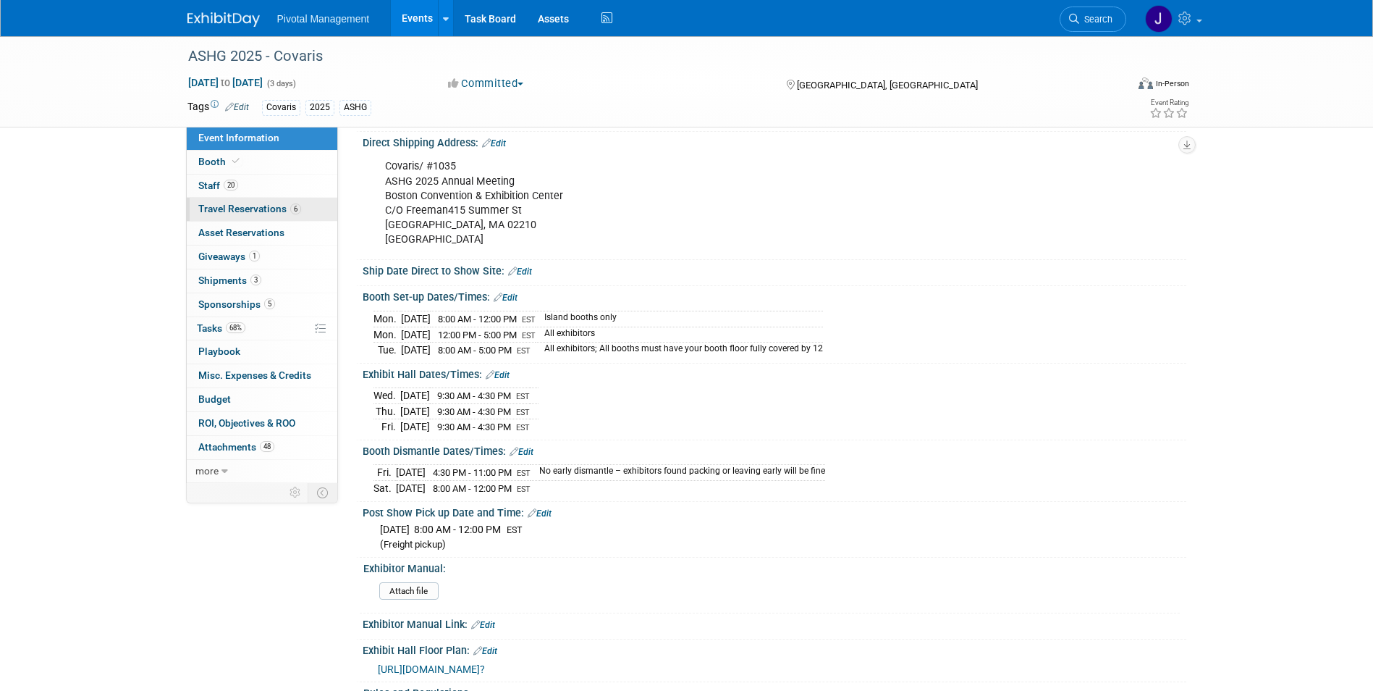
click at [285, 212] on span "Travel Reservations 6" at bounding box center [249, 209] width 103 height 12
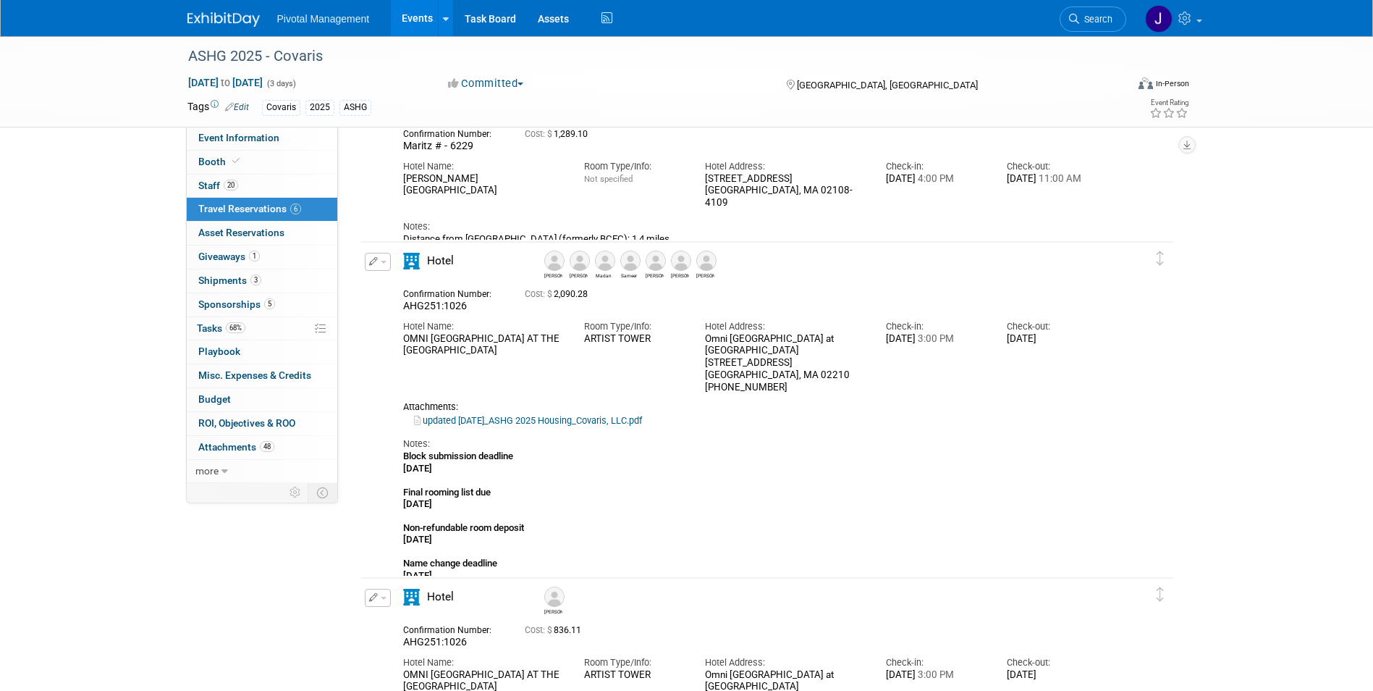
scroll to position [290, 0]
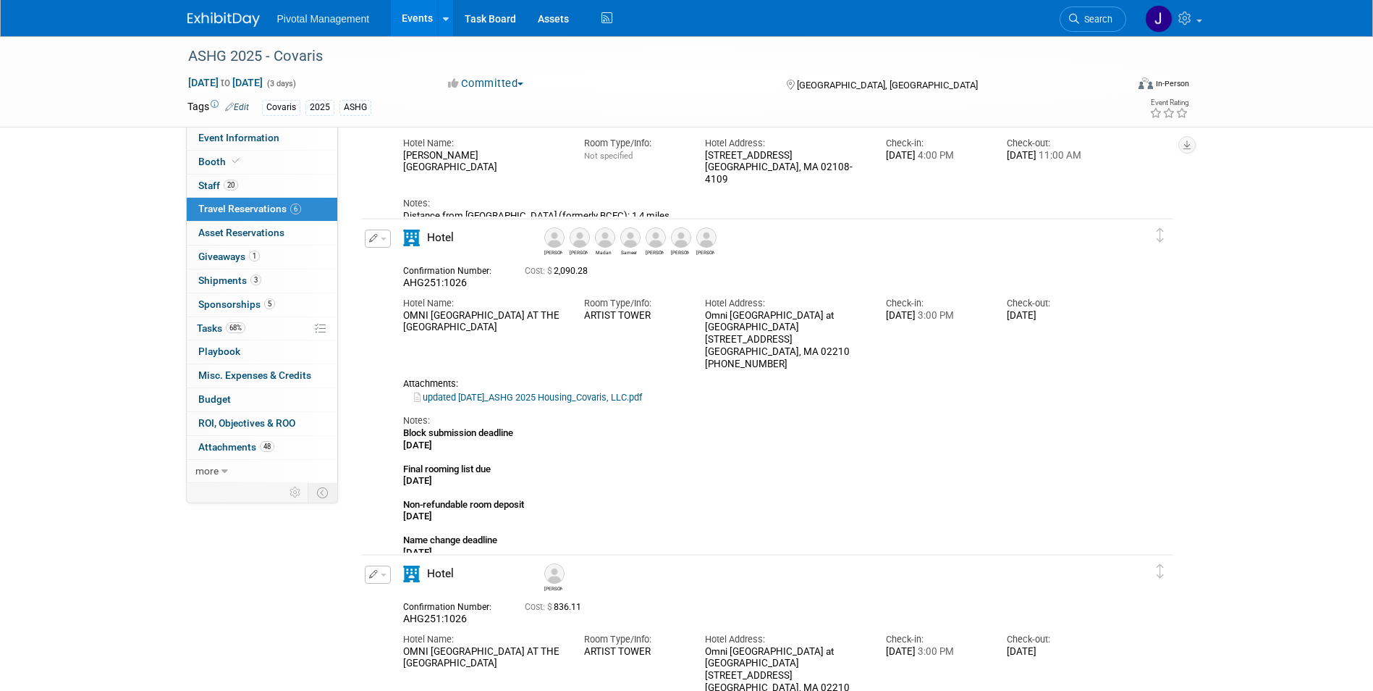
click at [562, 392] on link "updated 09.19.25_ASHG 2025 Housing_Covaris, LLC.pdf" at bounding box center [528, 397] width 228 height 11
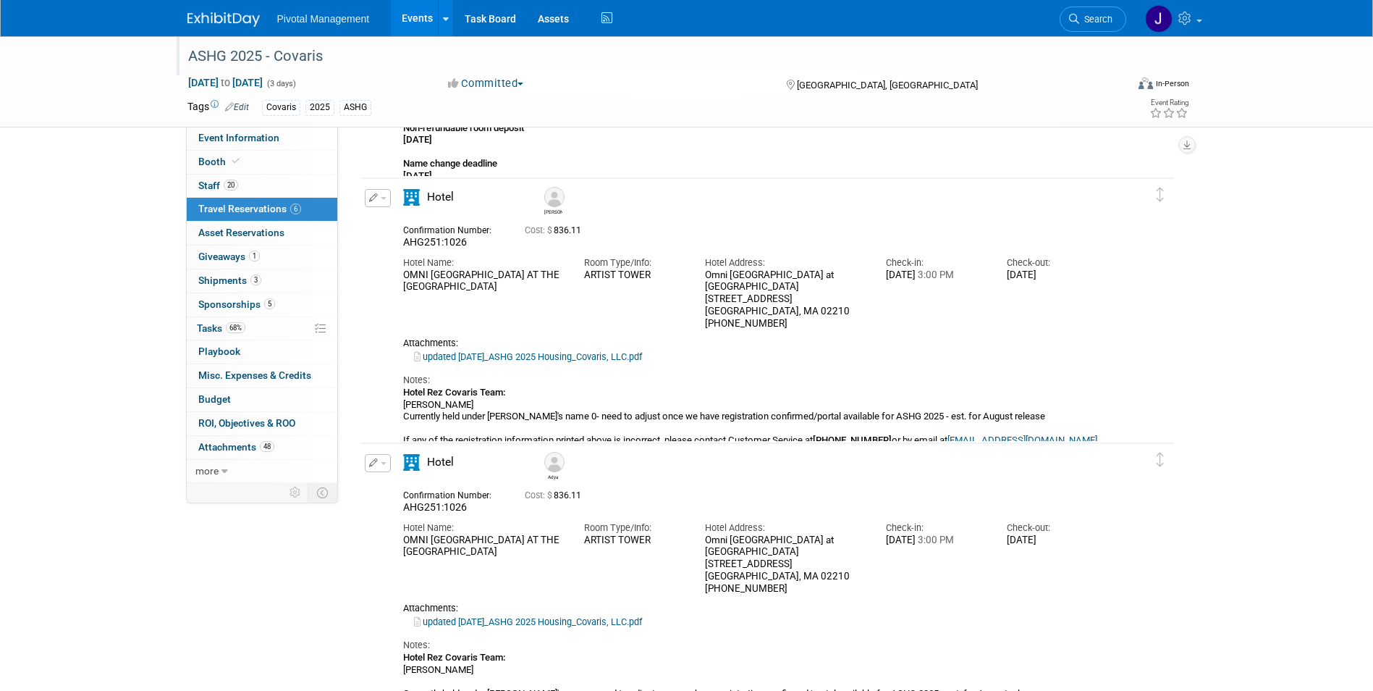
scroll to position [796, 0]
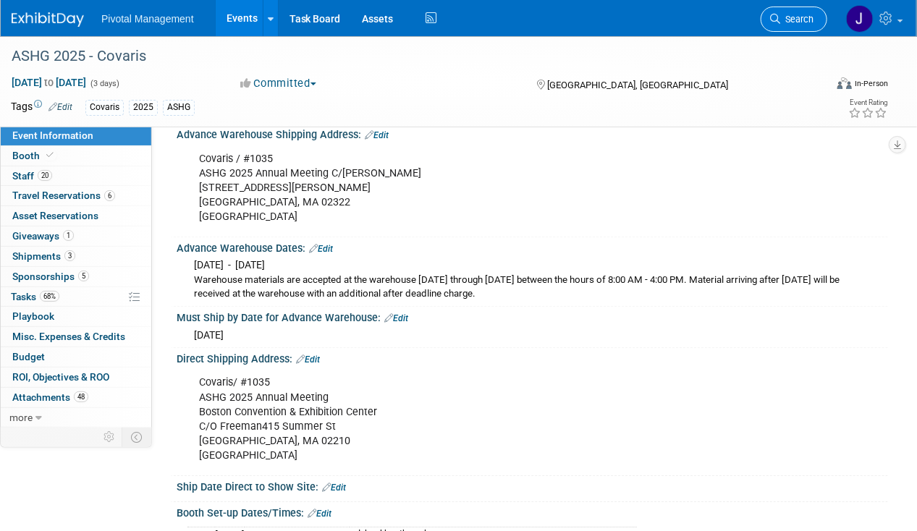
click at [801, 17] on span "Search" at bounding box center [796, 19] width 33 height 11
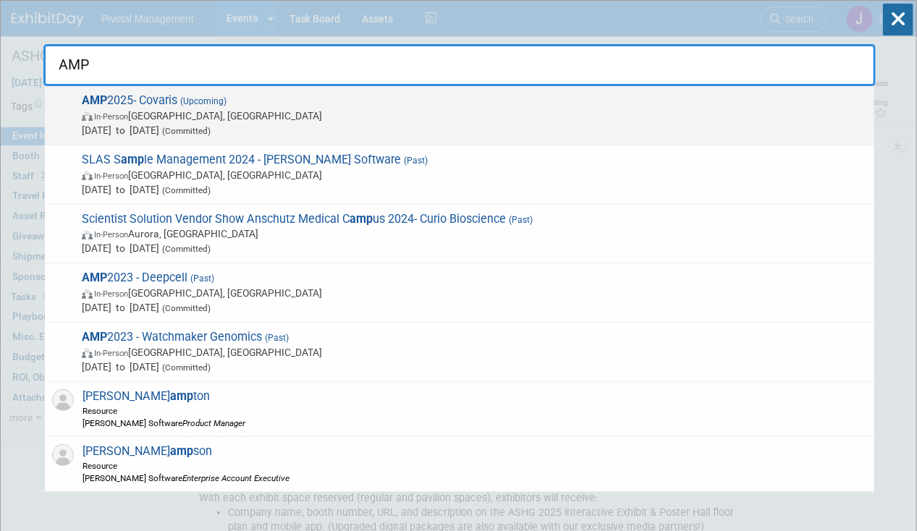
type input "AMP"
click at [169, 97] on span "AMP 2025- Covaris (Upcoming) In-Person [GEOGRAPHIC_DATA], [GEOGRAPHIC_DATA] [DA…" at bounding box center [472, 115] width 790 height 44
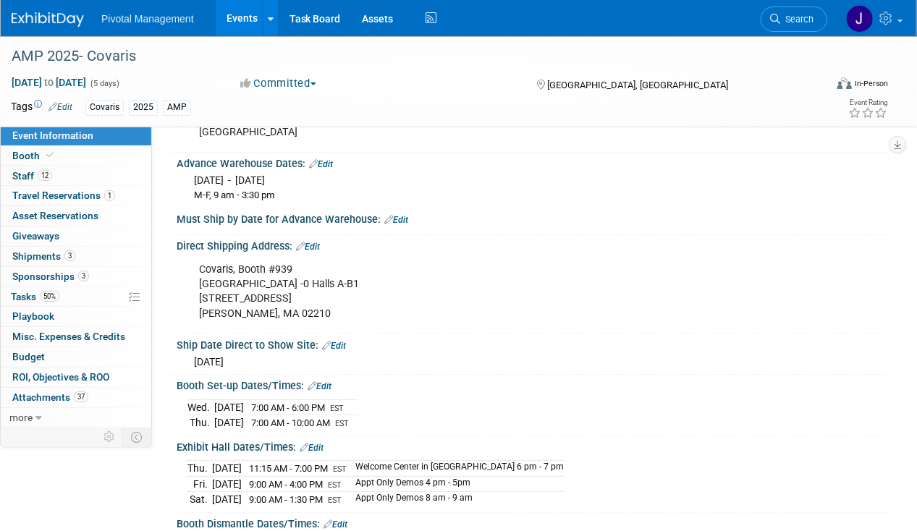
scroll to position [2172, 0]
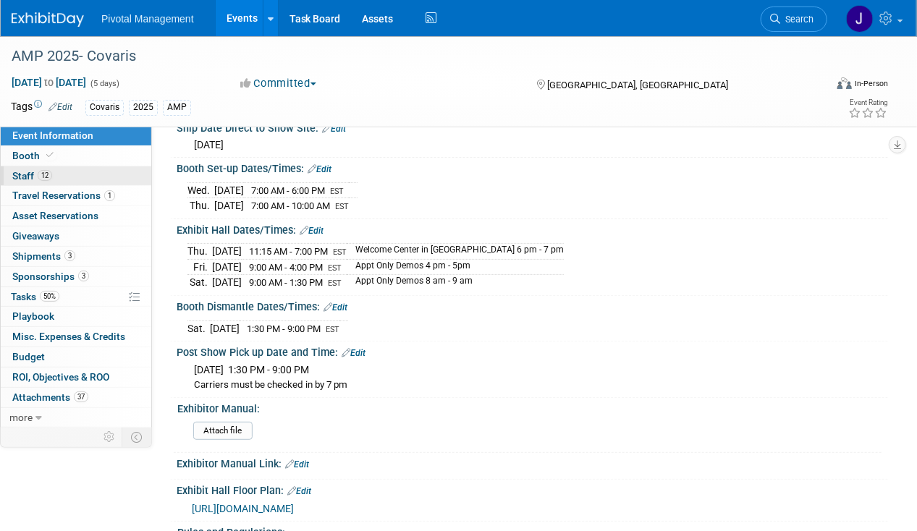
click at [81, 173] on link "12 Staff 12" at bounding box center [76, 177] width 151 height 20
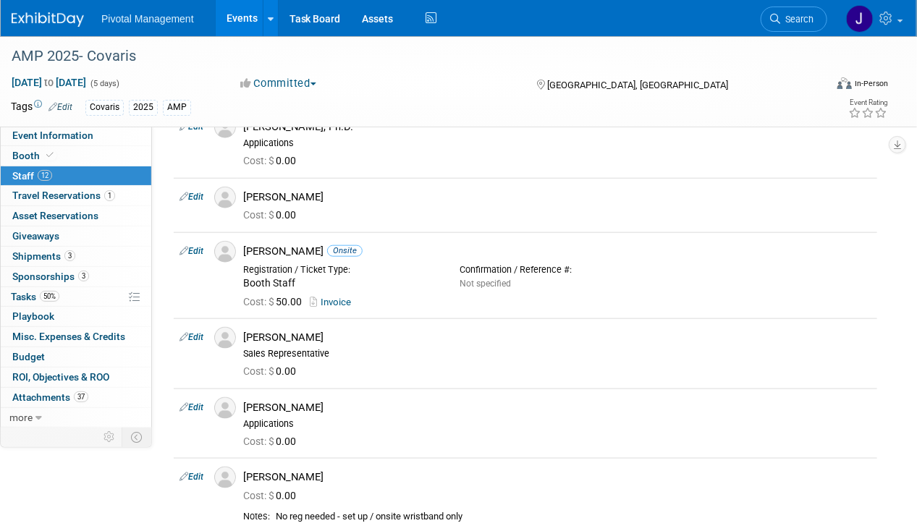
scroll to position [507, 0]
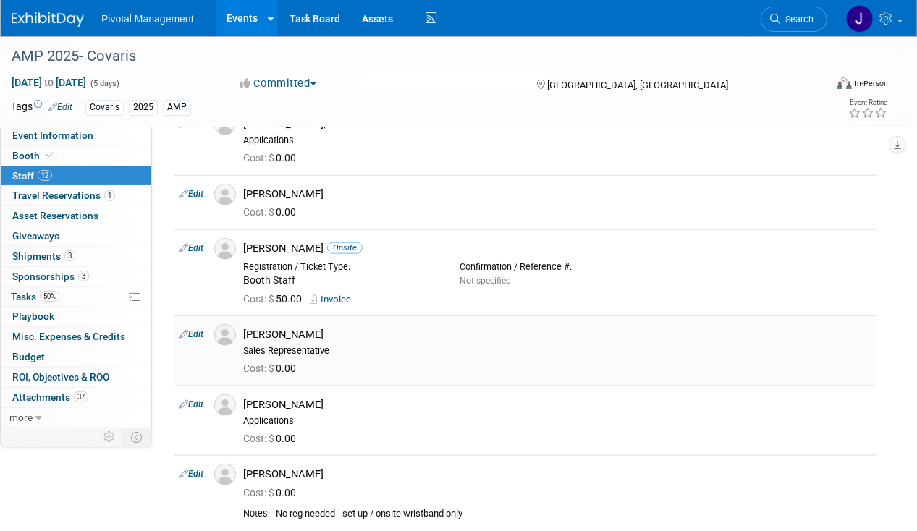
drag, startPoint x: 332, startPoint y: 347, endPoint x: 246, endPoint y: 350, distance: 86.2
click at [246, 350] on div "Sales Representative" at bounding box center [557, 351] width 628 height 12
copy div "Sales Representative"
click at [302, 277] on div "Booth Staff" at bounding box center [340, 280] width 195 height 13
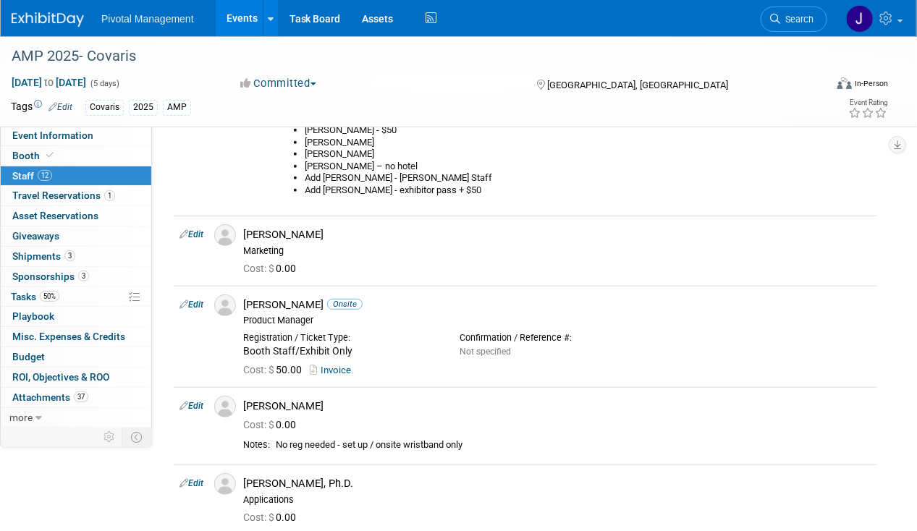
scroll to position [145, 0]
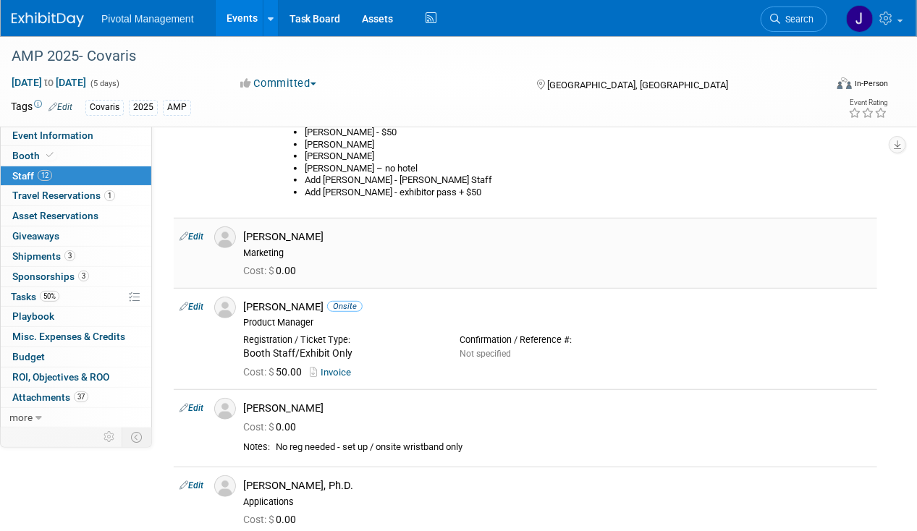
drag, startPoint x: 299, startPoint y: 253, endPoint x: 248, endPoint y: 247, distance: 51.8
click at [248, 248] on div "Marketing" at bounding box center [557, 254] width 628 height 12
copy div "Marketing"
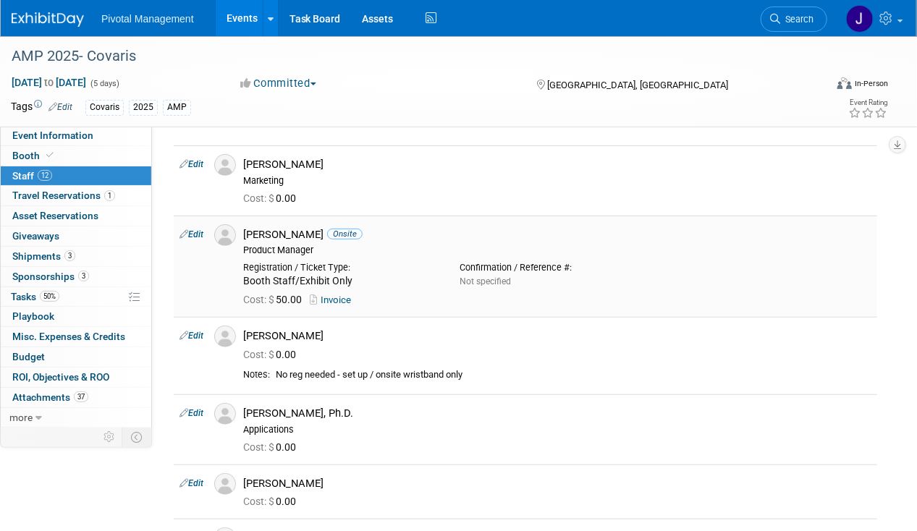
drag, startPoint x: 244, startPoint y: 251, endPoint x: 315, endPoint y: 247, distance: 71.0
click at [315, 247] on div "Denny Huang Onsite Product Manager" at bounding box center [557, 240] width 650 height 33
copy div "Product Manager"
click at [890, 17] on icon at bounding box center [888, 18] width 17 height 13
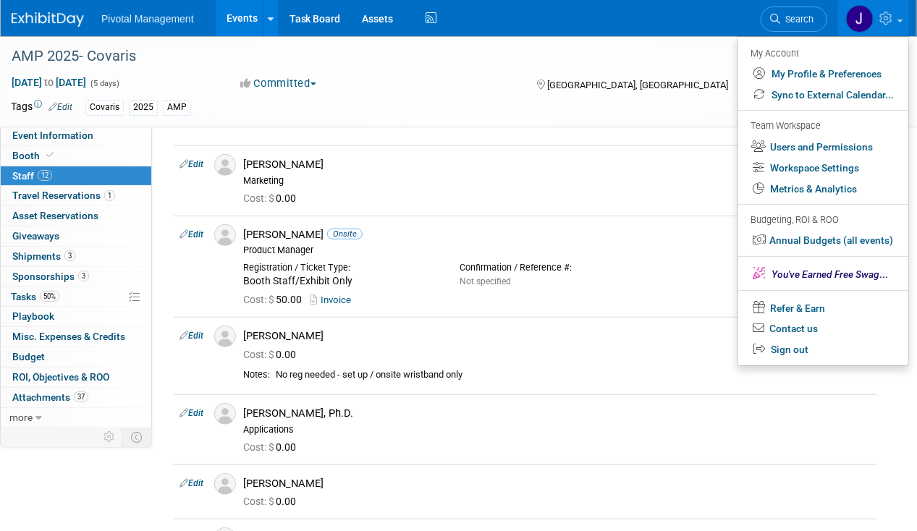
click at [890, 17] on icon at bounding box center [888, 18] width 17 height 13
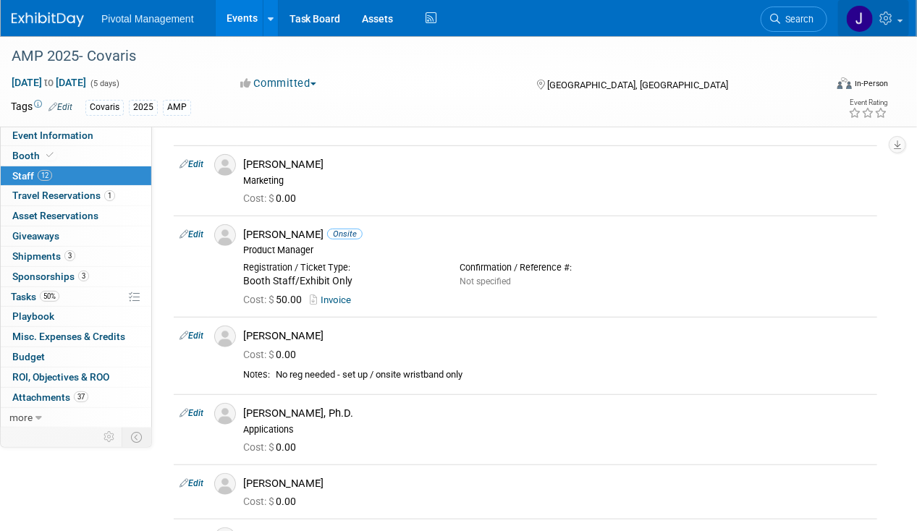
click at [890, 17] on icon at bounding box center [888, 18] width 17 height 13
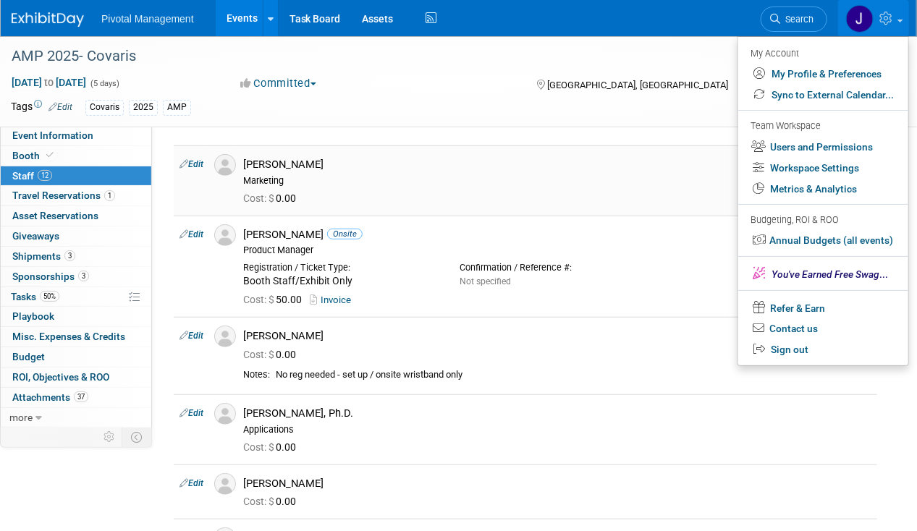
click at [441, 198] on div "Cost: $ 0.00" at bounding box center [557, 199] width 628 height 13
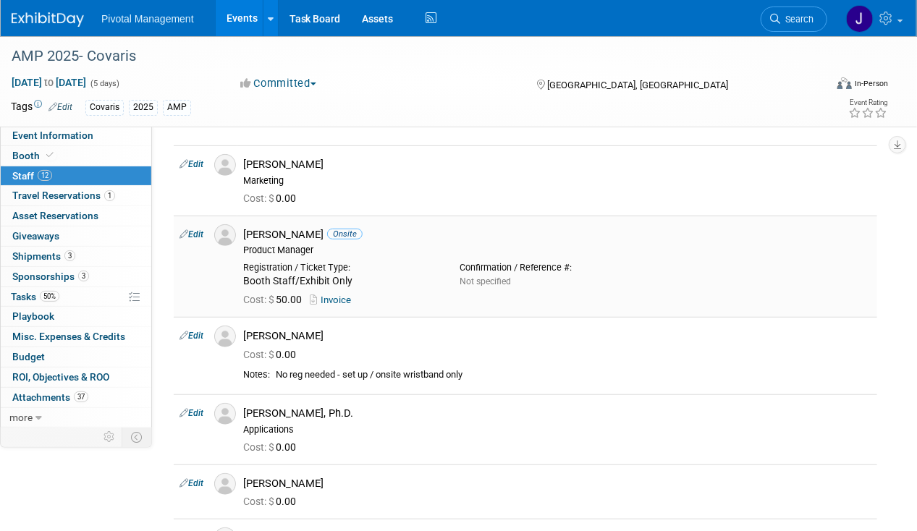
drag, startPoint x: 245, startPoint y: 251, endPoint x: 319, endPoint y: 245, distance: 74.1
click at [319, 245] on div "Product Manager" at bounding box center [557, 251] width 628 height 12
copy div "Product Manager"
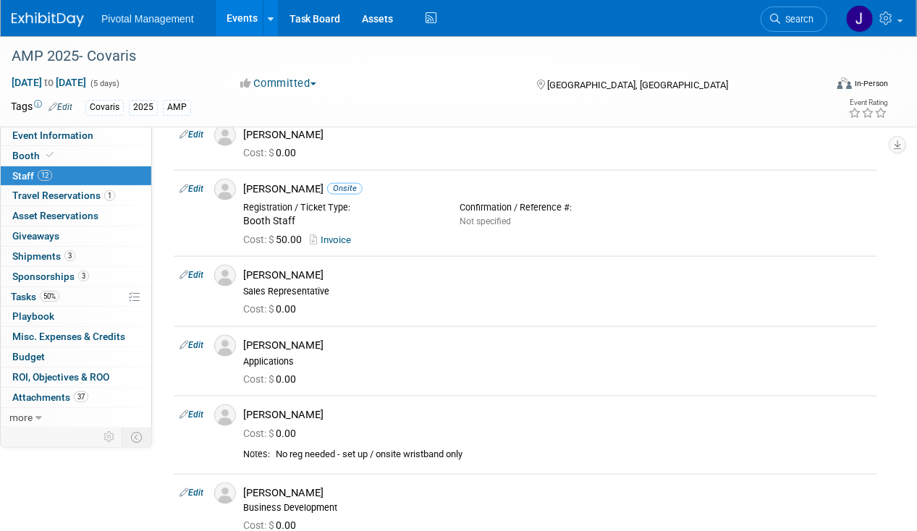
scroll to position [652, 0]
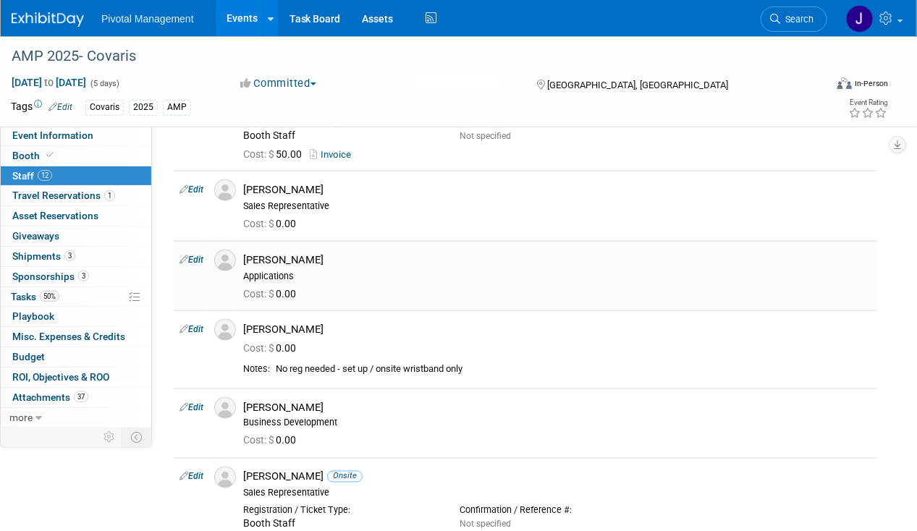
click at [282, 271] on div "Applications" at bounding box center [557, 277] width 628 height 12
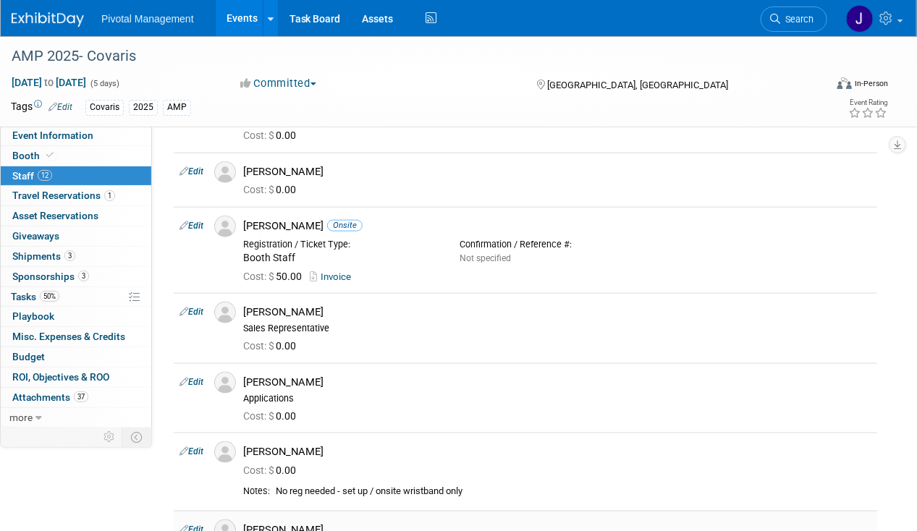
scroll to position [434, 0]
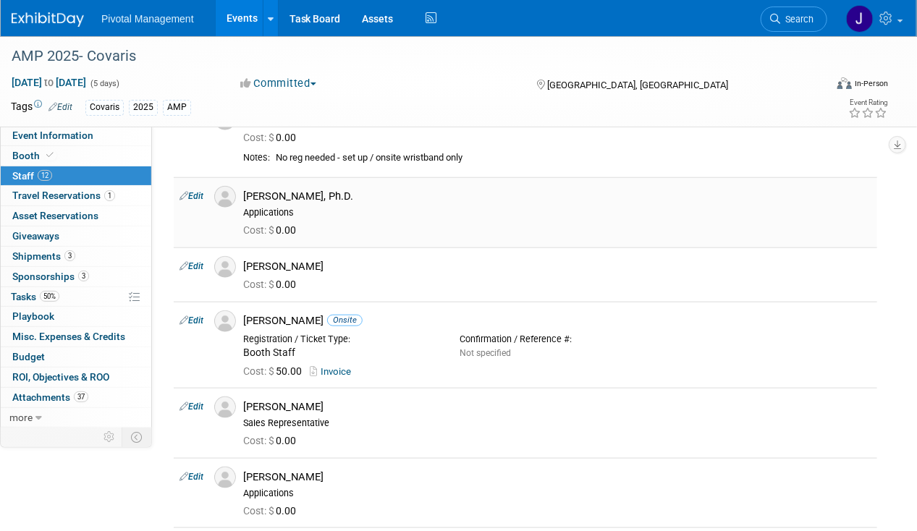
click at [280, 210] on div "Applications" at bounding box center [557, 213] width 628 height 12
drag, startPoint x: 281, startPoint y: 269, endPoint x: 288, endPoint y: 266, distance: 7.8
click at [281, 269] on div "Gabriel Lipof" at bounding box center [557, 267] width 628 height 14
click at [305, 261] on div "Gabriel Lipof" at bounding box center [557, 267] width 628 height 14
click at [781, 20] on span "Search" at bounding box center [796, 19] width 33 height 11
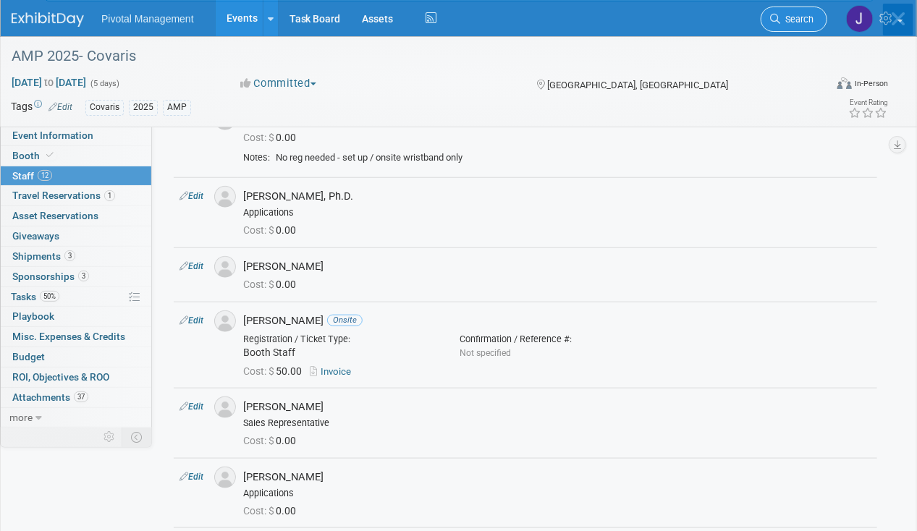
scroll to position [0, 0]
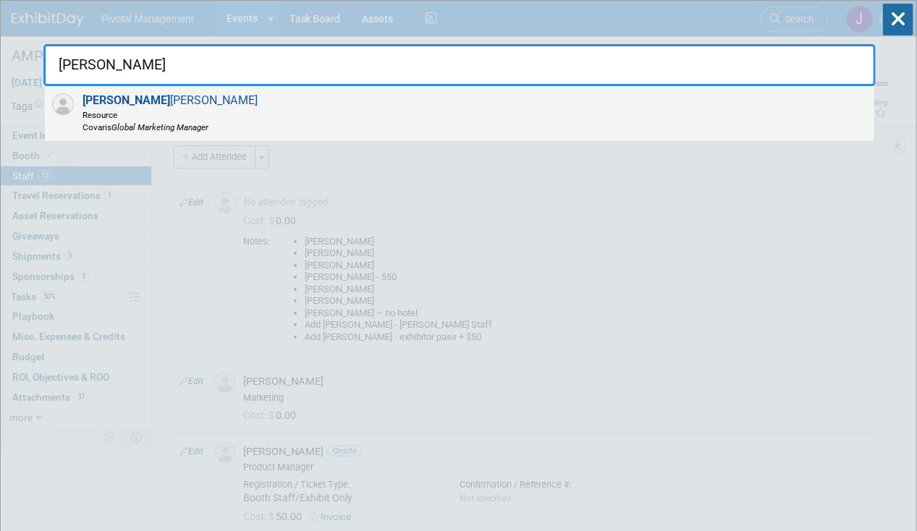
type input "marisa"
click at [441, 91] on div "Marisa Pisani Resource Covaris Global Marketing Manager" at bounding box center [460, 113] width 830 height 55
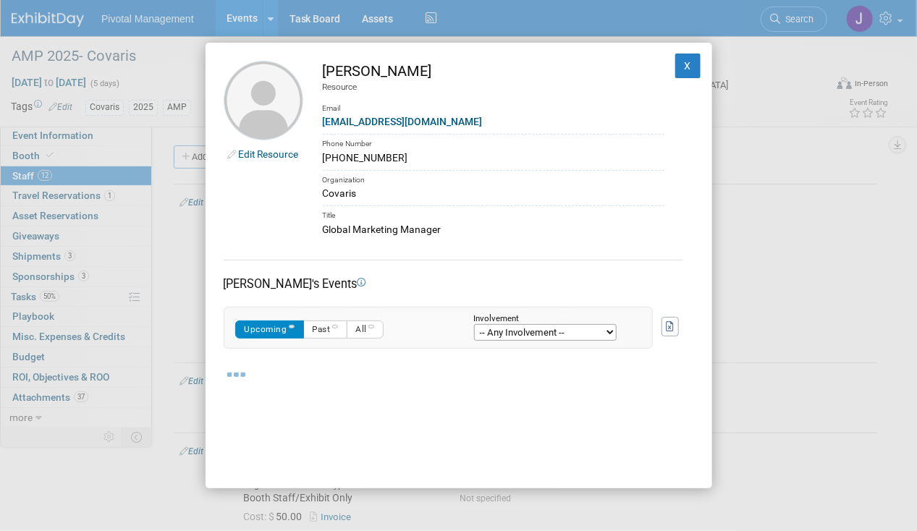
drag, startPoint x: 375, startPoint y: 104, endPoint x: 366, endPoint y: 109, distance: 10.1
click at [375, 104] on div "Email" at bounding box center [494, 103] width 342 height 21
click at [159, 118] on div "Edit Resource Marisa Pisani Resource Email mpisani@covaris.com Phone Number 781…" at bounding box center [458, 265] width 917 height 531
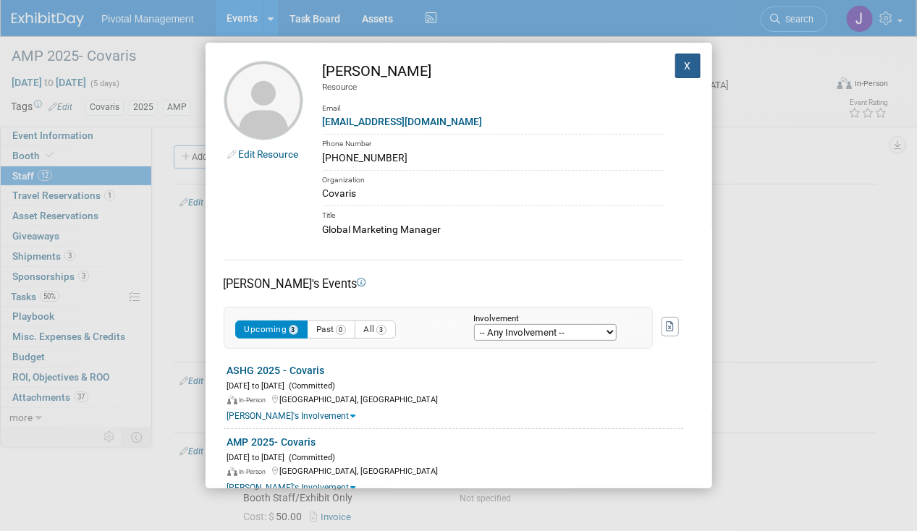
click at [675, 66] on button "X" at bounding box center [688, 66] width 26 height 25
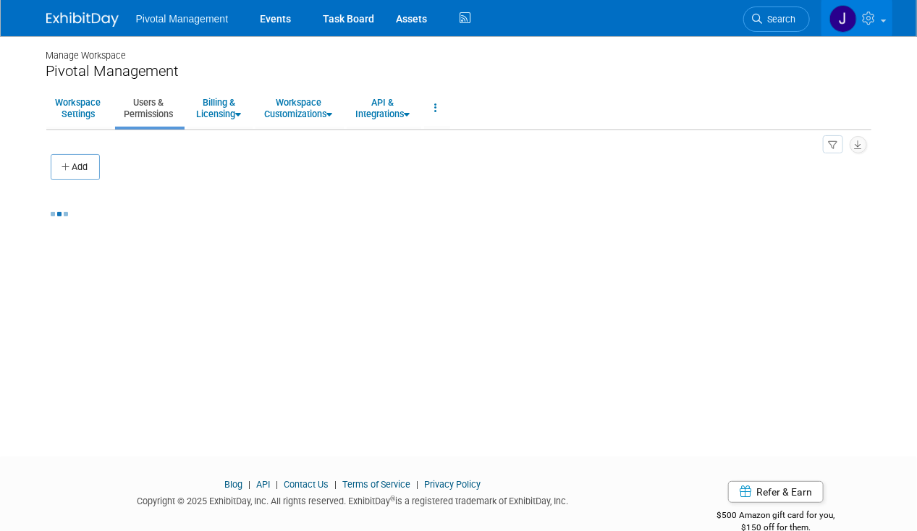
click at [783, 17] on span "Search" at bounding box center [779, 19] width 33 height 11
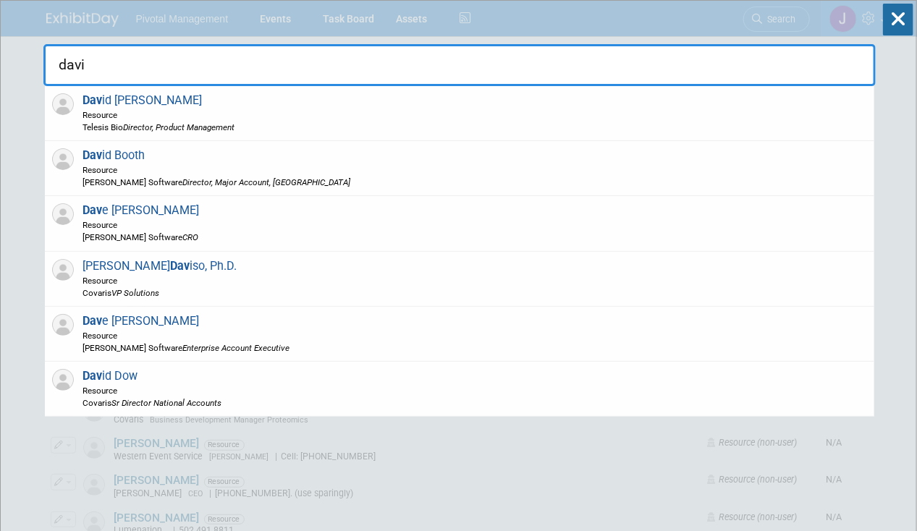
type input "[PERSON_NAME]"
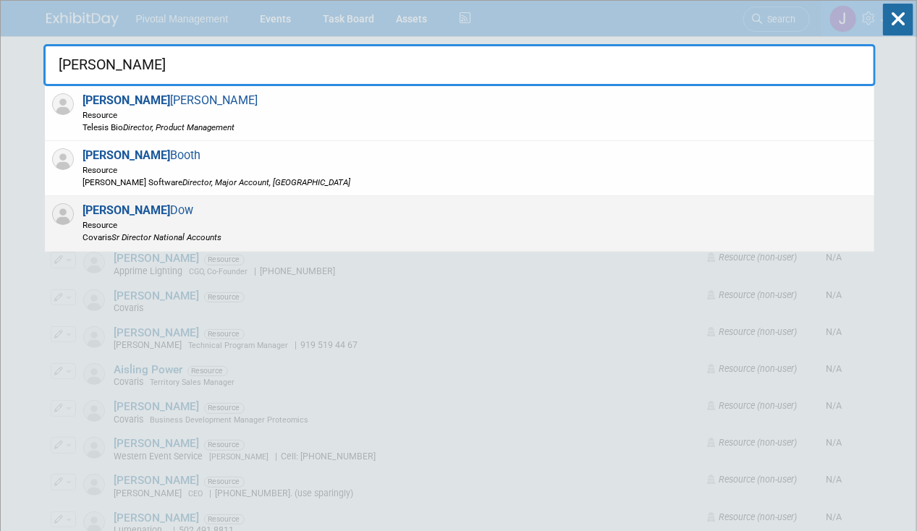
click at [288, 222] on div "[PERSON_NAME] Resource [PERSON_NAME] Director National Accounts" at bounding box center [460, 223] width 830 height 55
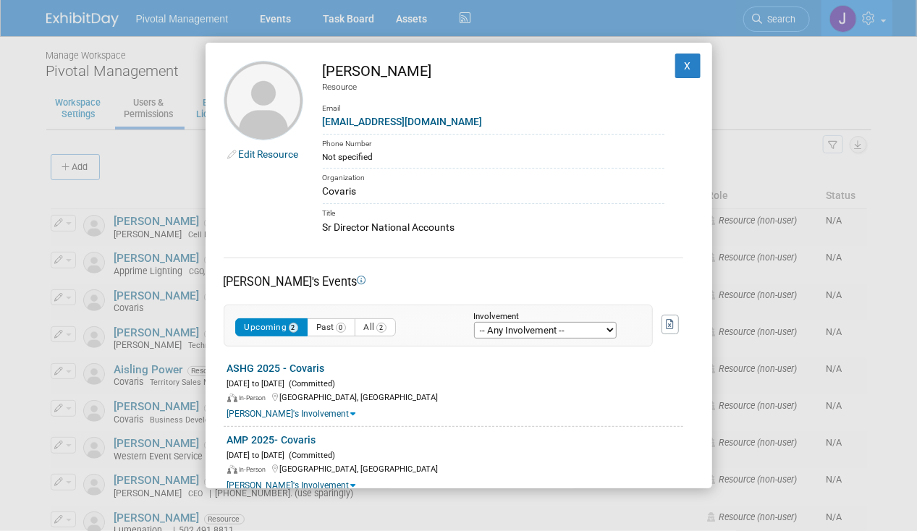
click at [264, 153] on link "Edit Resource" at bounding box center [269, 154] width 60 height 12
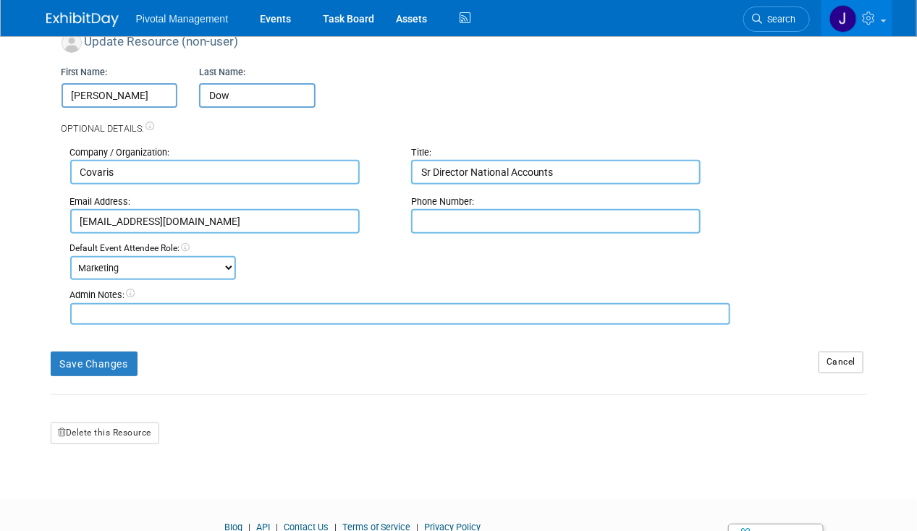
scroll to position [145, 0]
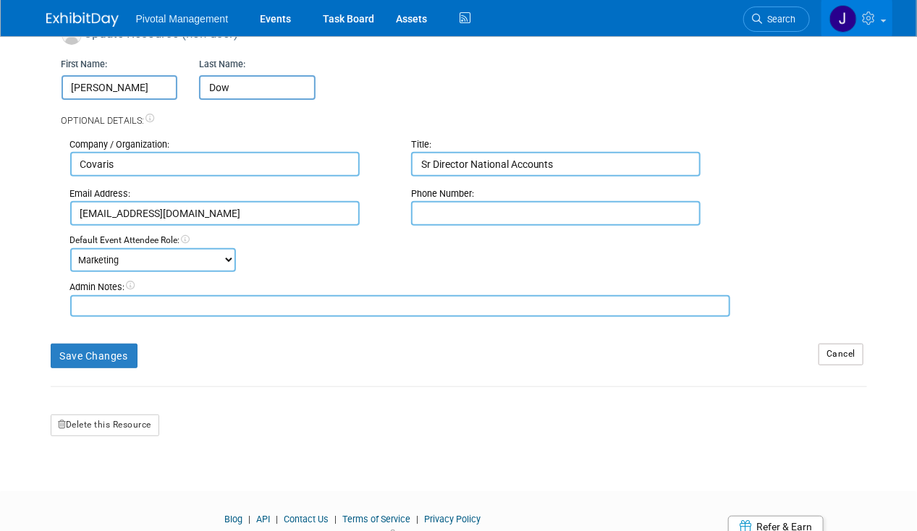
click at [180, 258] on select "-- No Default Event Attendee Role -- Applications Business Development CCO CEO …" at bounding box center [153, 260] width 166 height 24
select select "4"
click at [70, 248] on select "-- No Default Event Attendee Role -- Applications Business Development CCO CEO …" at bounding box center [153, 260] width 166 height 24
drag, startPoint x: 110, startPoint y: 356, endPoint x: 135, endPoint y: 346, distance: 26.6
click at [110, 355] on button "Save Changes" at bounding box center [94, 356] width 87 height 25
